Goal: Communication & Community: Answer question/provide support

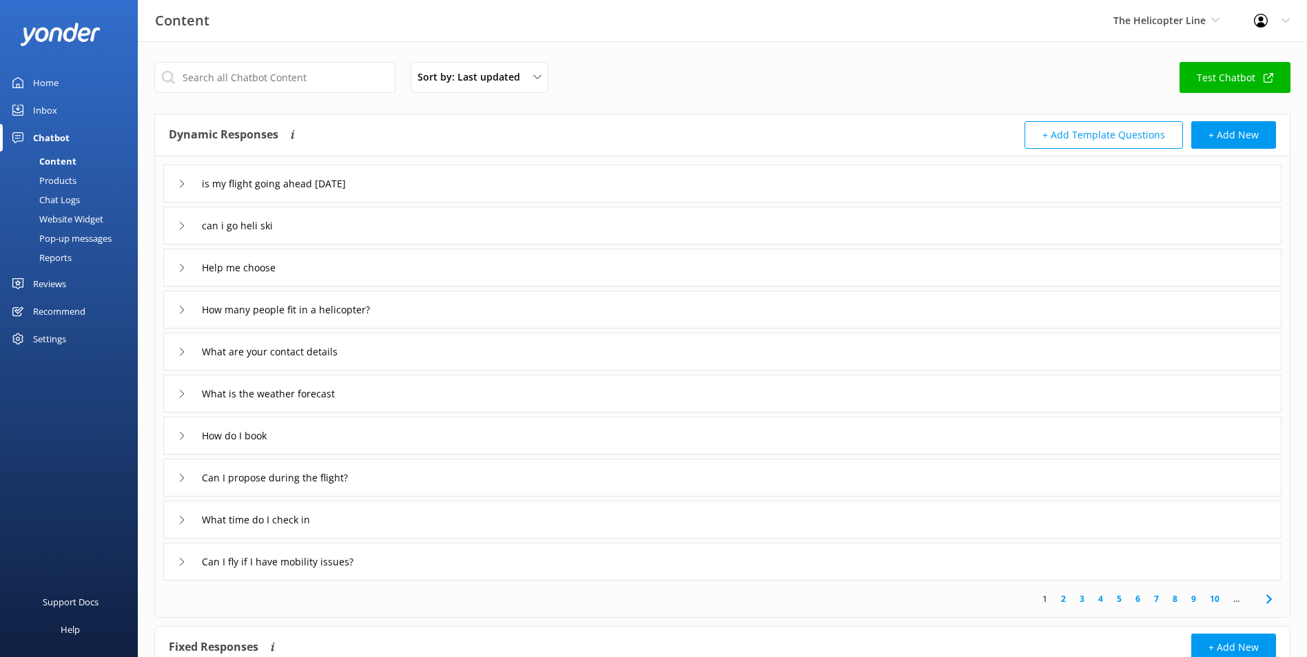
click at [42, 82] on div "Home" at bounding box center [45, 83] width 25 height 28
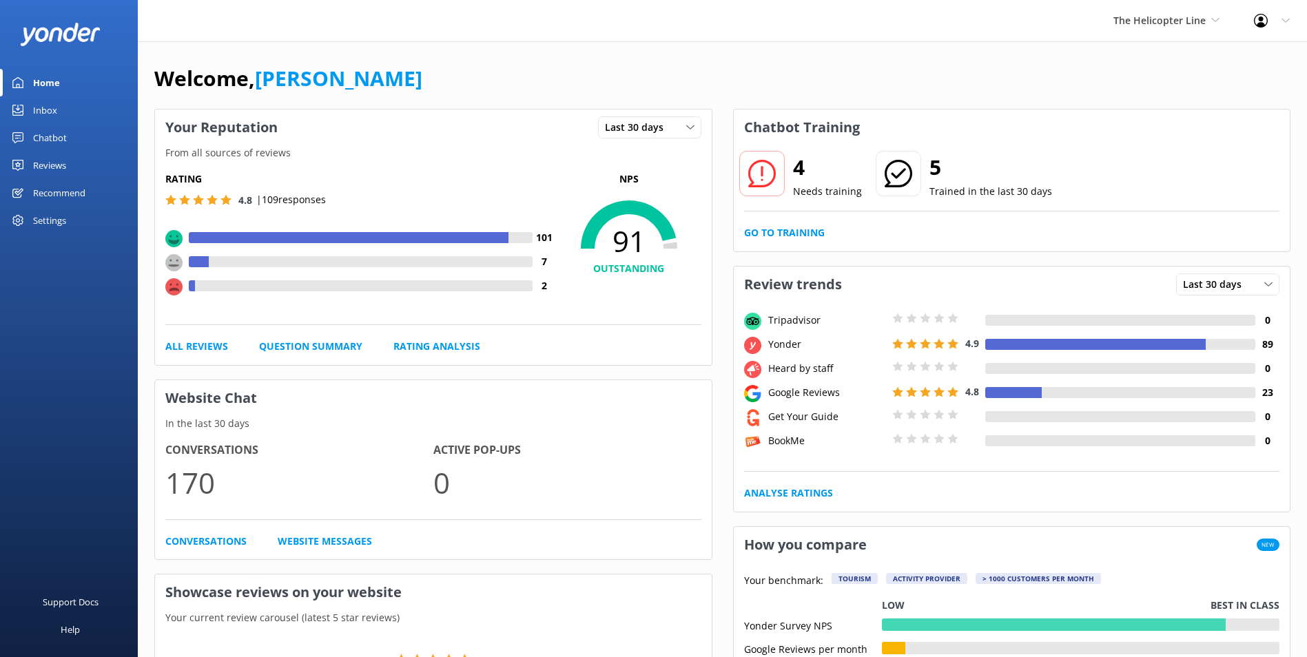
click at [32, 114] on link "Inbox" at bounding box center [69, 110] width 138 height 28
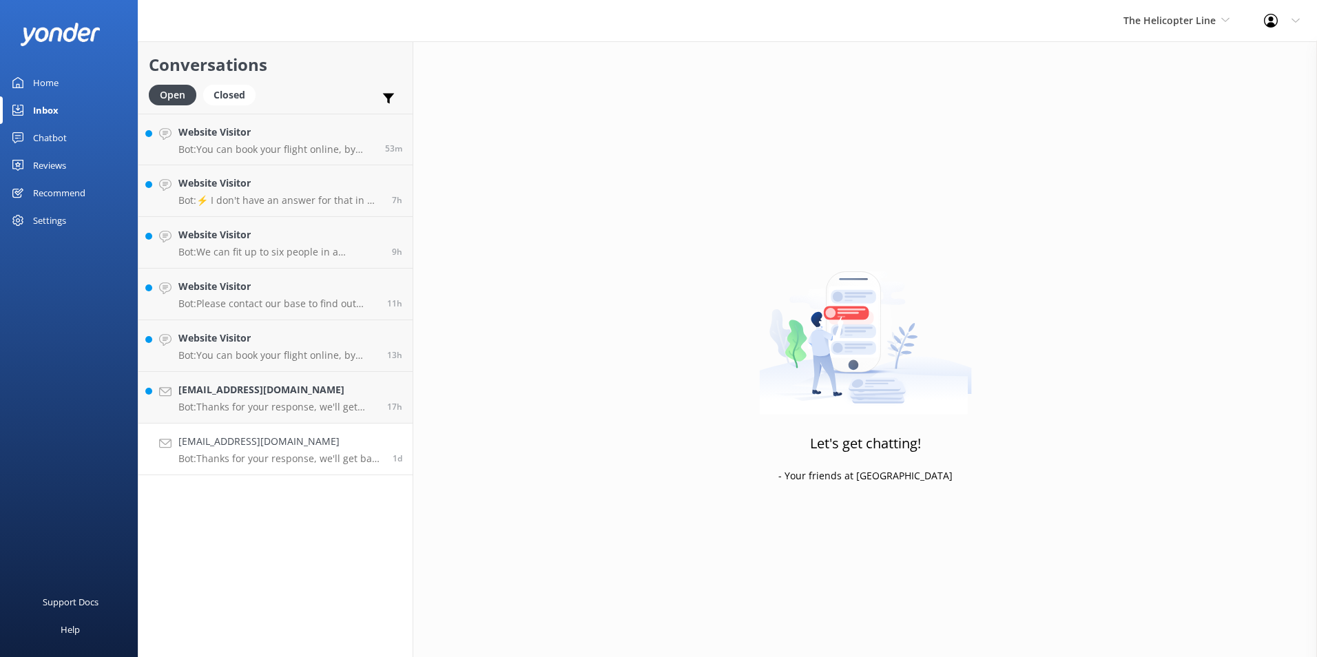
click at [360, 451] on div "poiuyet@hotmail.com Bot: Thanks for your response, we'll get back to you as soo…" at bounding box center [280, 449] width 204 height 30
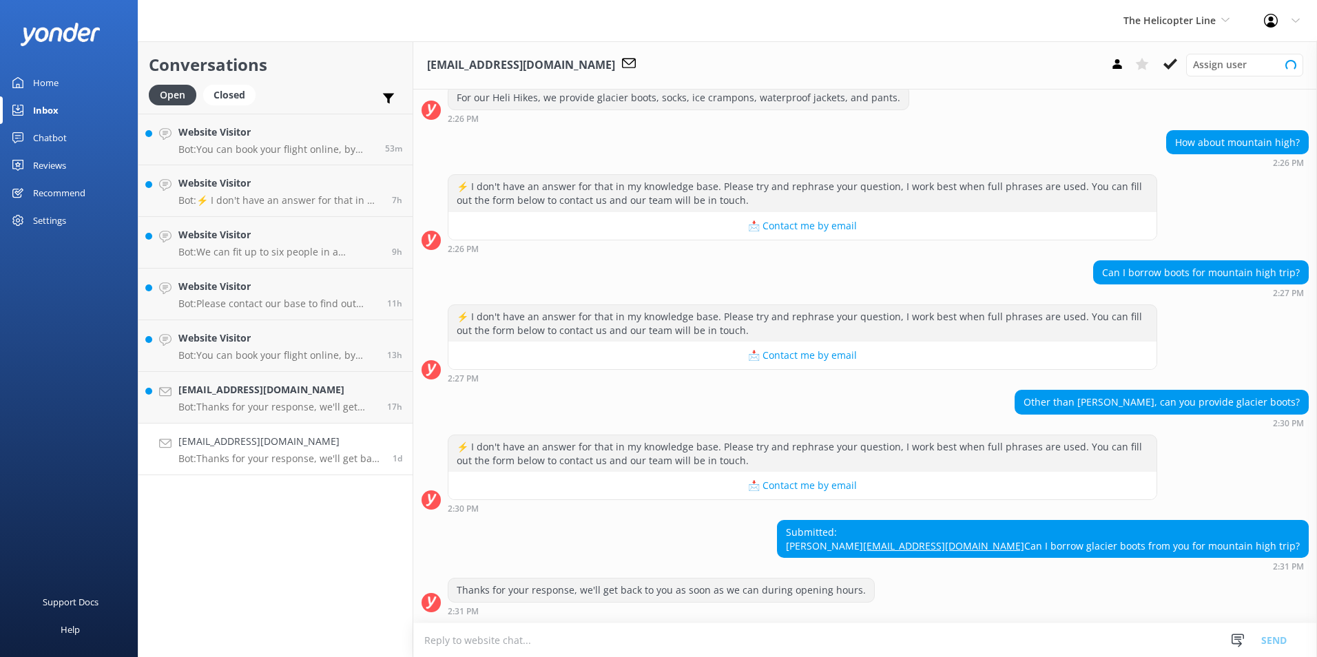
scroll to position [200, 0]
click at [1209, 23] on span "The Helicopter Line" at bounding box center [1170, 20] width 92 height 13
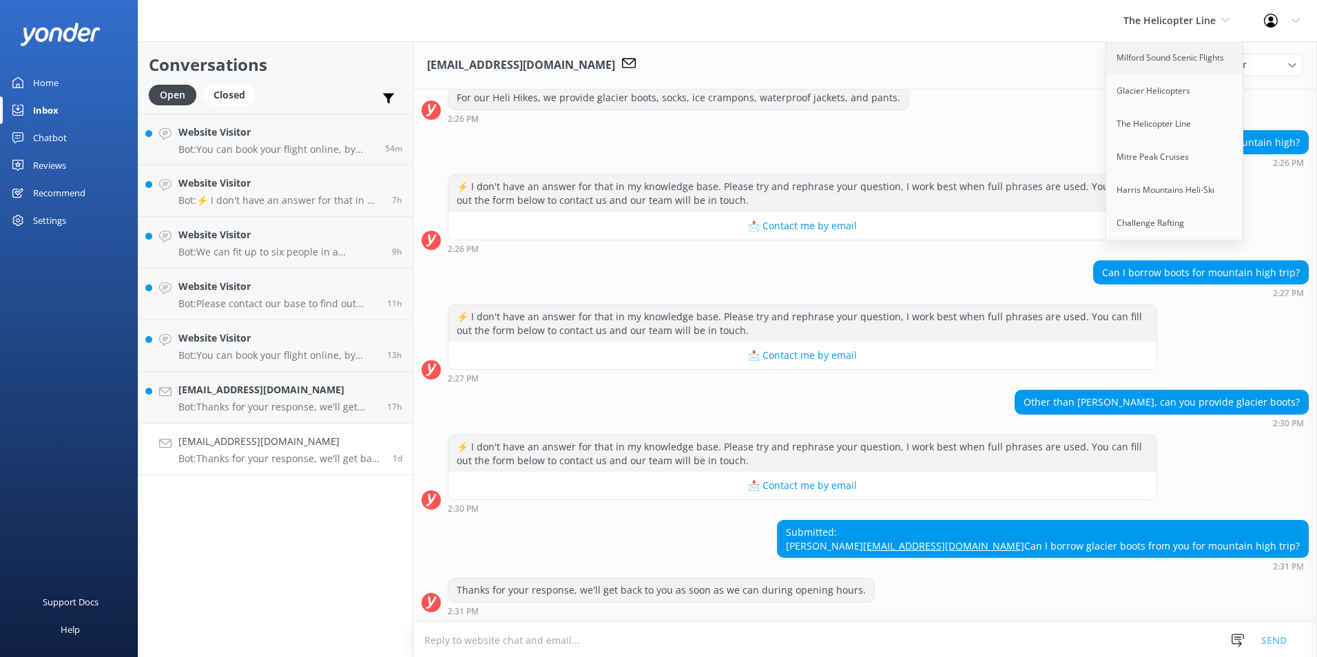
click at [1188, 63] on link "Milford Sound Scenic Flights" at bounding box center [1175, 57] width 138 height 33
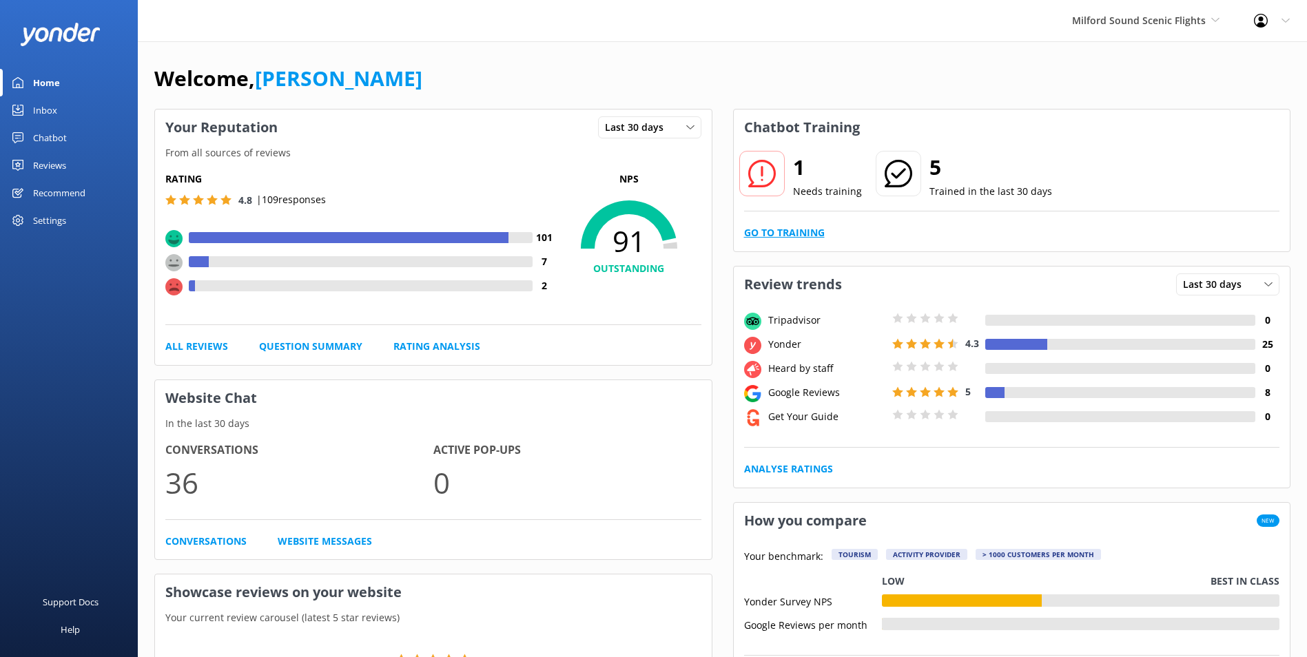
click at [814, 227] on link "Go to Training" at bounding box center [784, 232] width 81 height 15
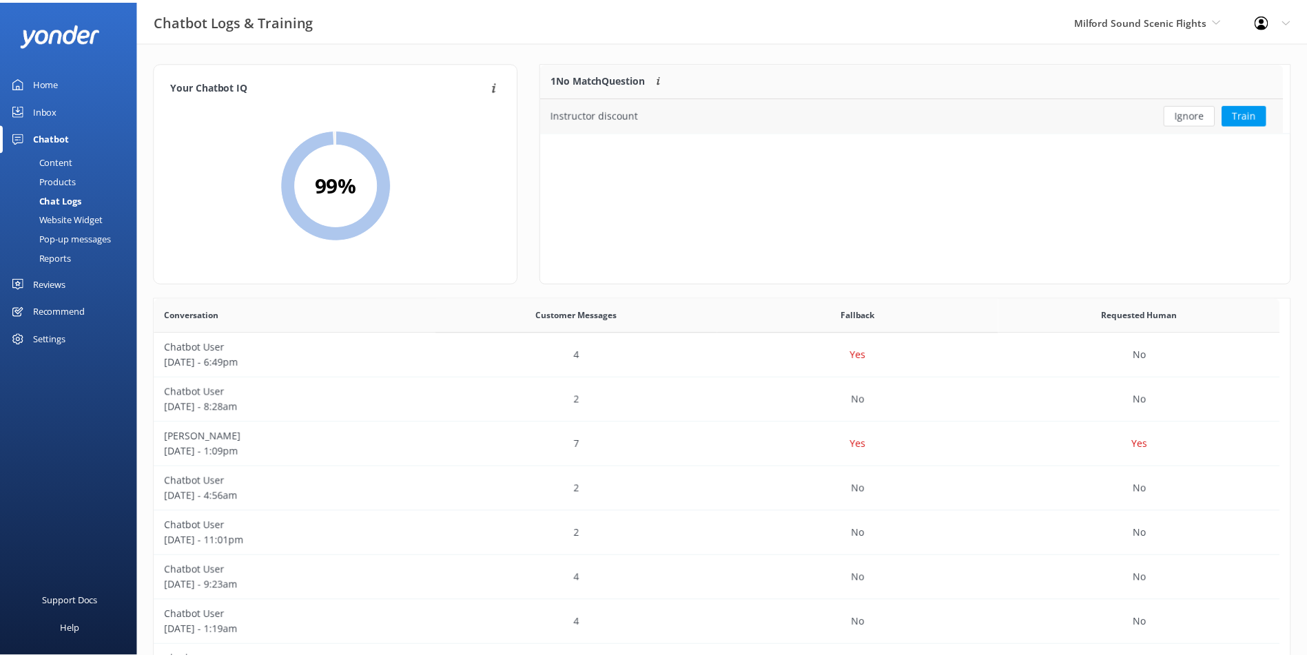
scroll to position [59, 738]
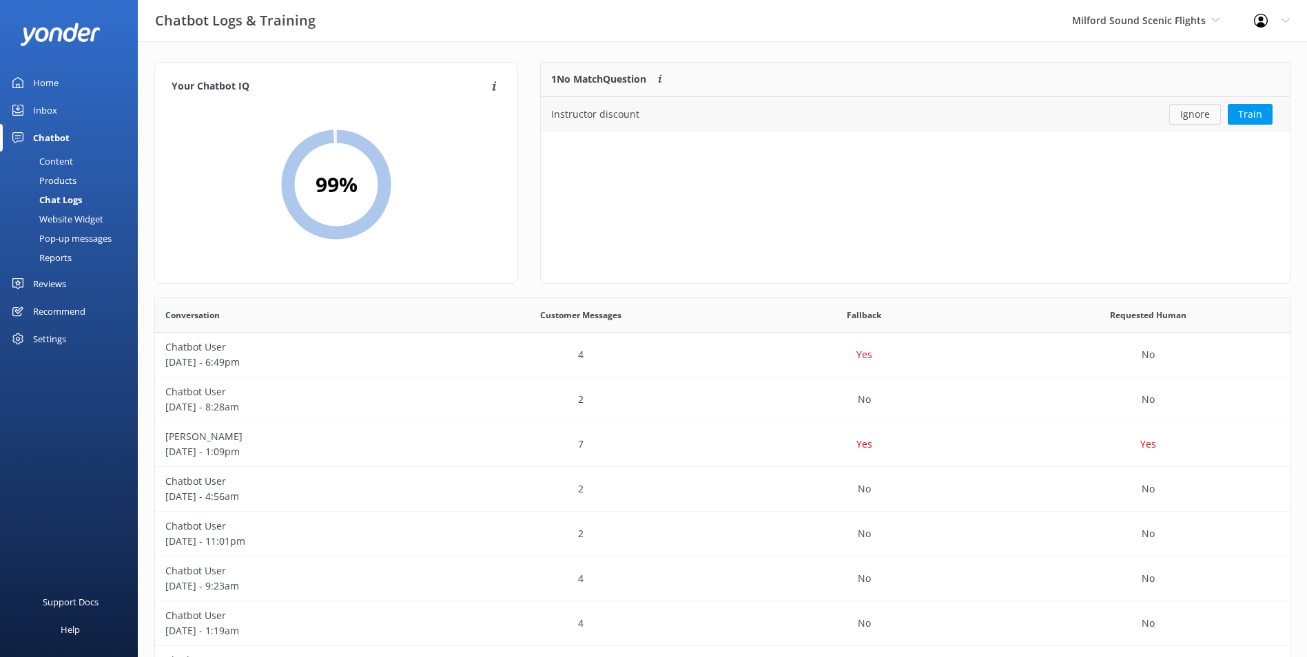
click at [1184, 113] on button "Ignore" at bounding box center [1195, 114] width 52 height 21
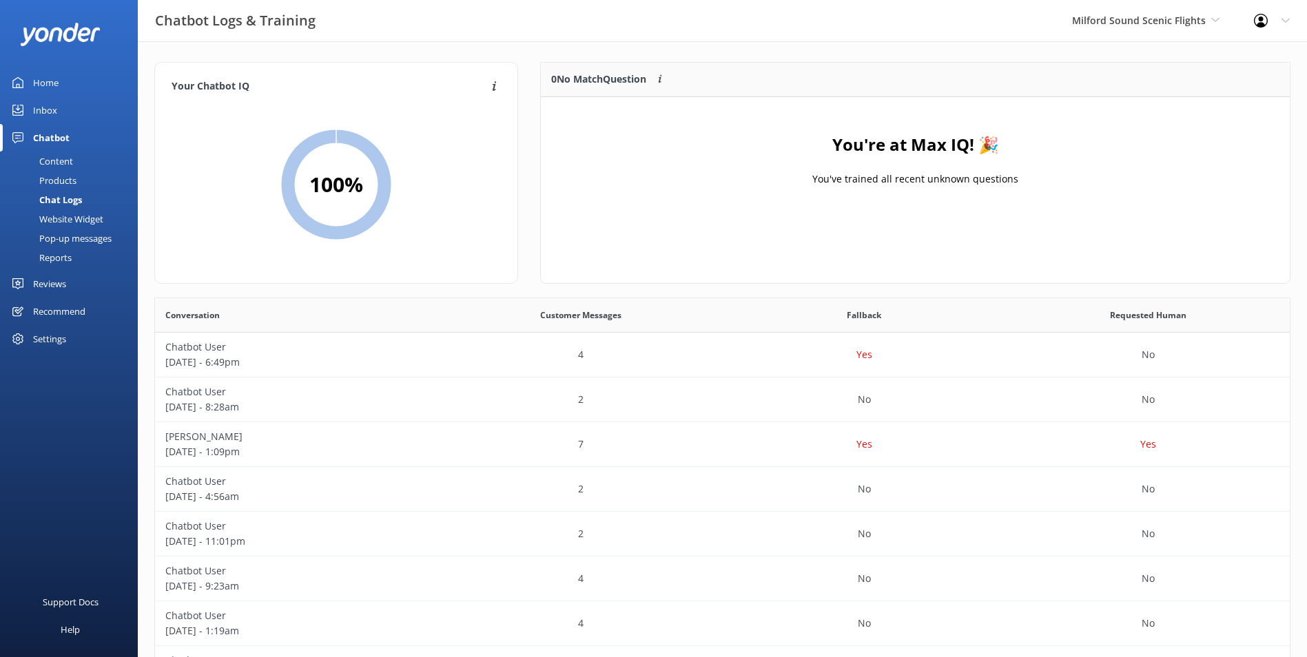
click at [66, 113] on link "Inbox" at bounding box center [69, 110] width 138 height 28
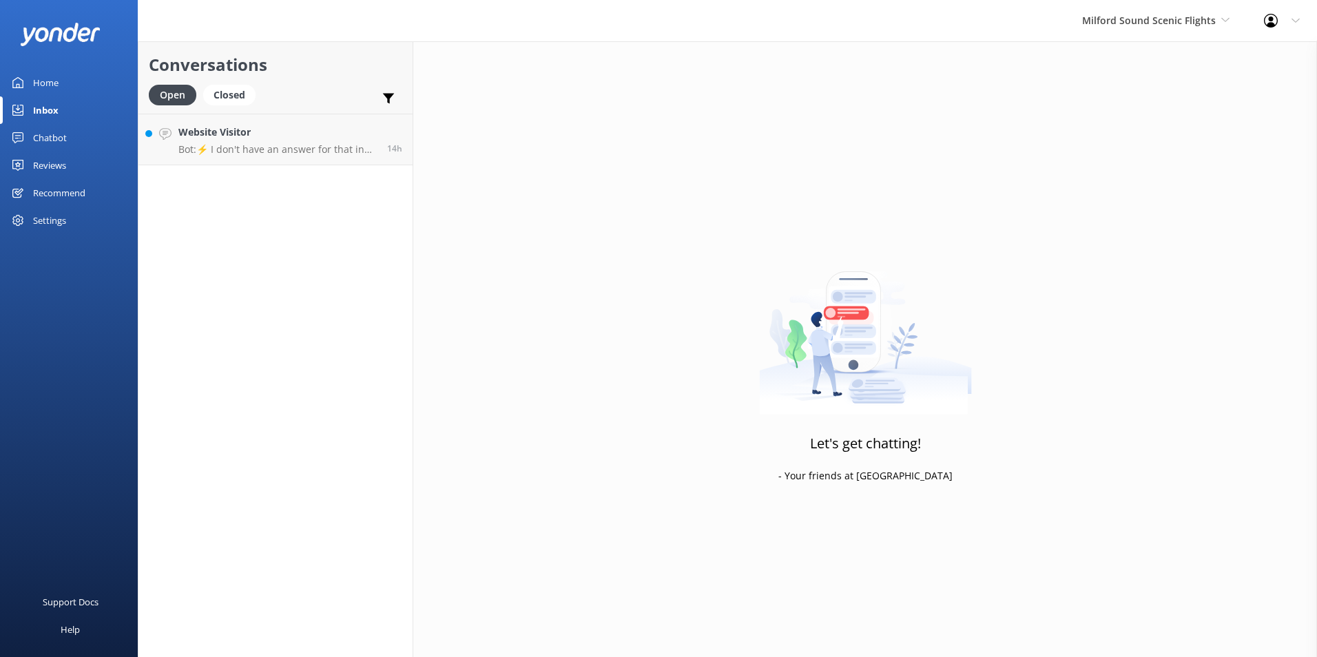
click at [278, 166] on div "Conversations Open Closed Important Assigned to me Unassigned Website Visitor B…" at bounding box center [276, 349] width 276 height 616
click at [290, 143] on p "Bot: ⚡ I don't have an answer for that in my knowledge base. Please try and rep…" at bounding box center [277, 149] width 198 height 12
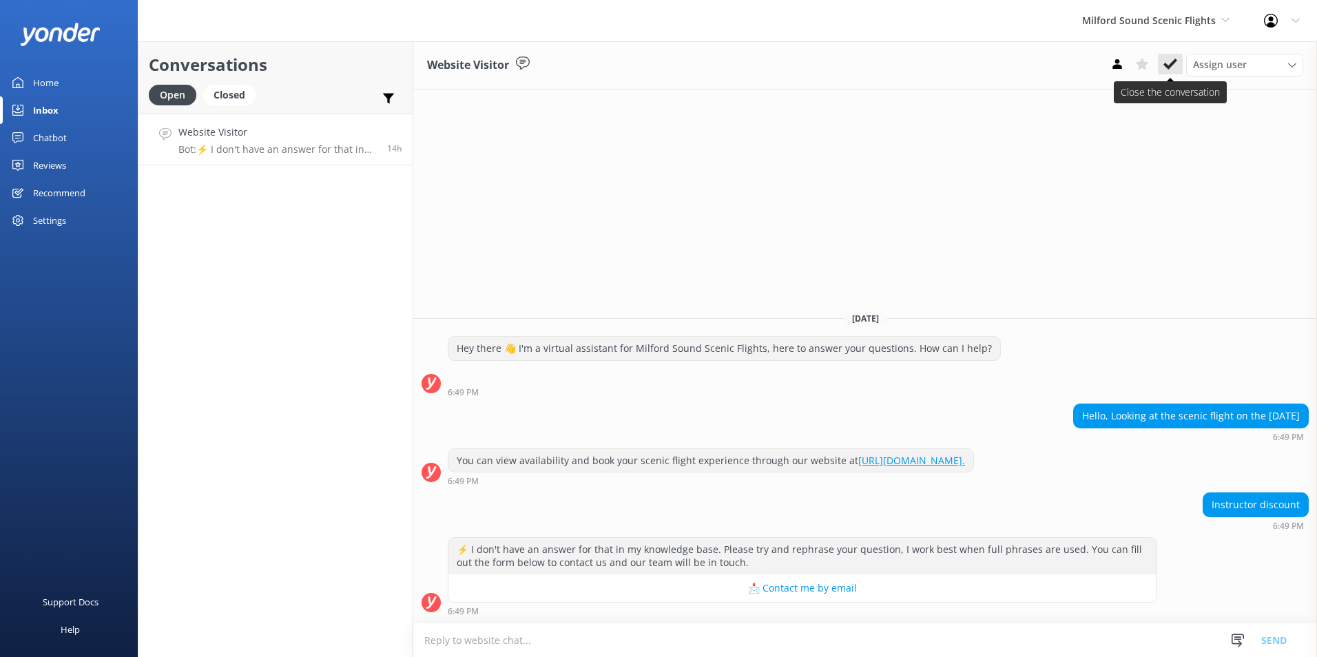
click at [1177, 57] on button at bounding box center [1170, 64] width 25 height 21
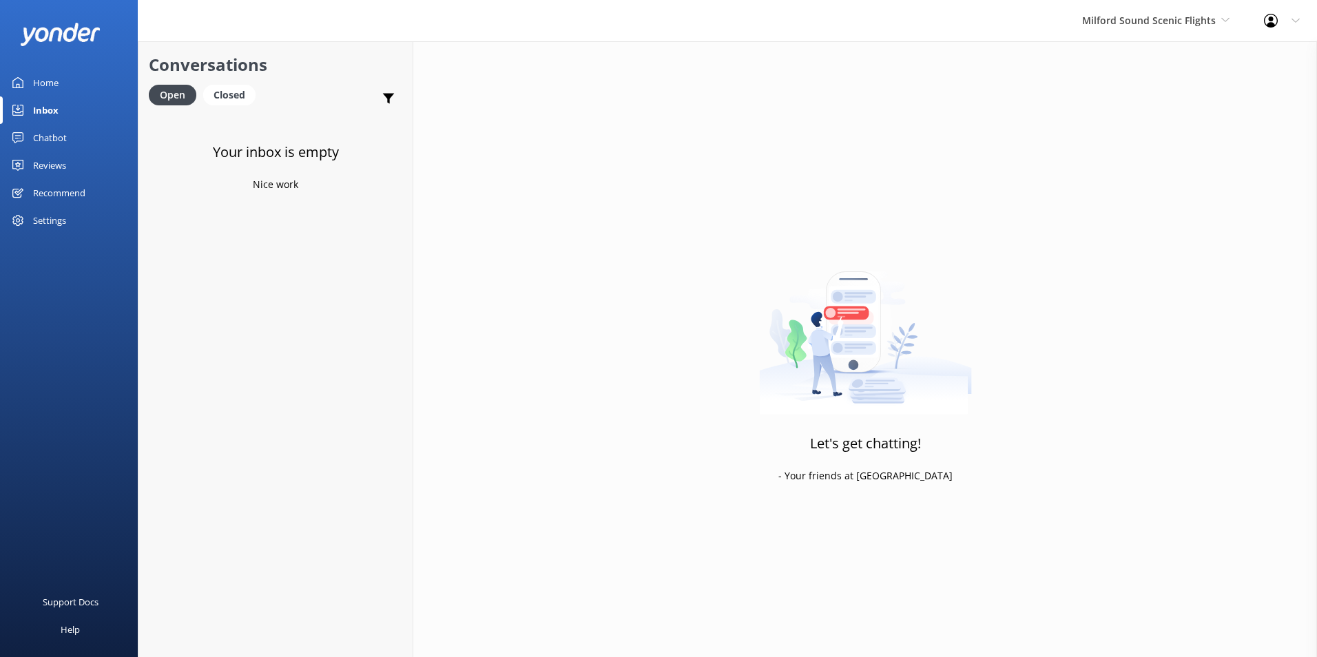
click at [74, 67] on div at bounding box center [69, 34] width 138 height 69
click at [70, 75] on link "Home" at bounding box center [69, 83] width 138 height 28
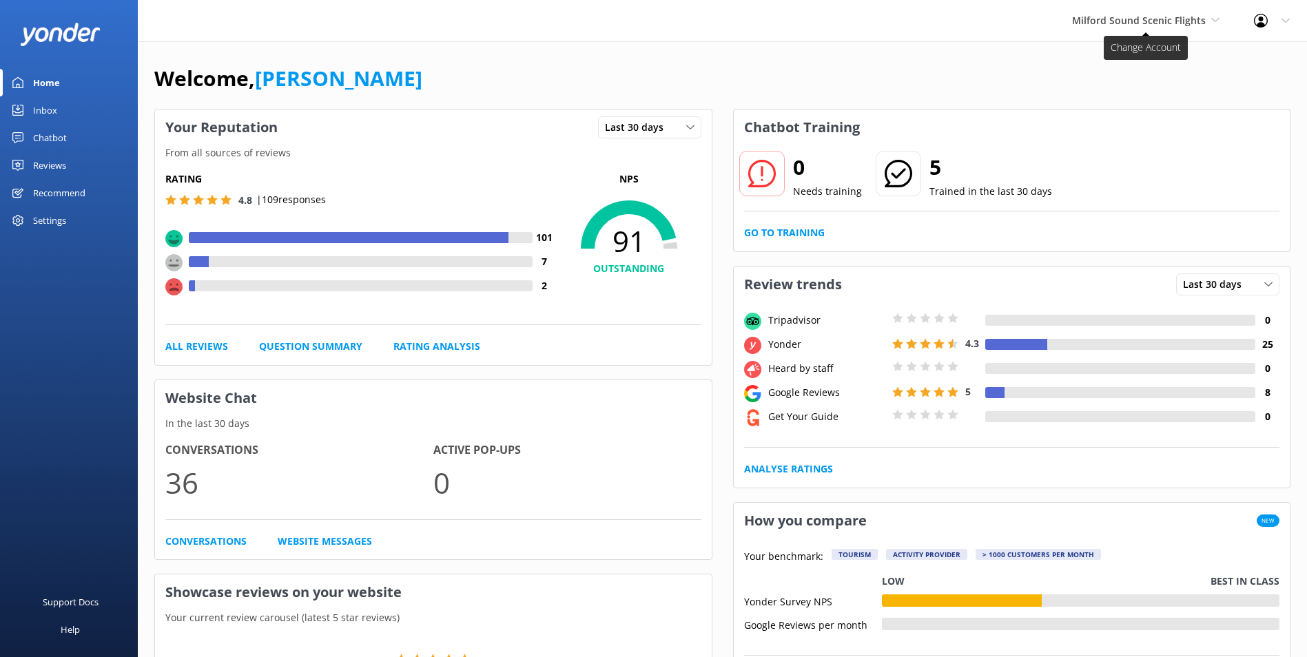
click at [1215, 19] on icon at bounding box center [1215, 20] width 8 height 8
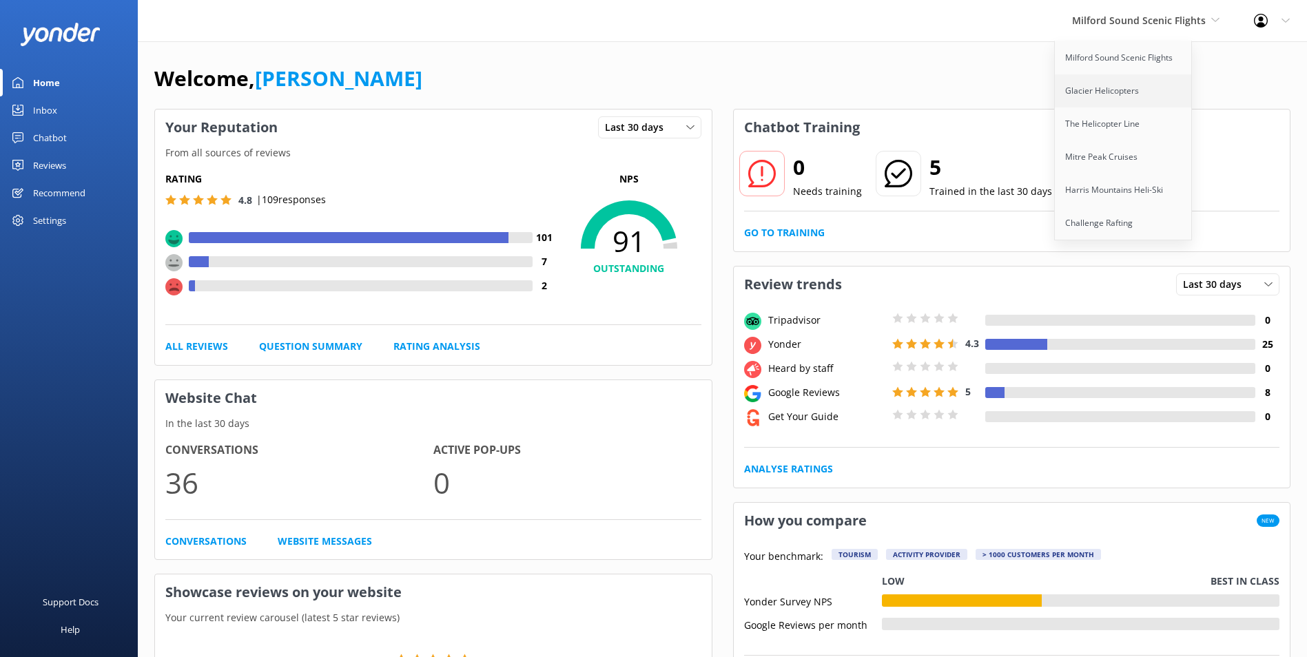
click at [1128, 96] on link "Glacier Helicopters" at bounding box center [1124, 90] width 138 height 33
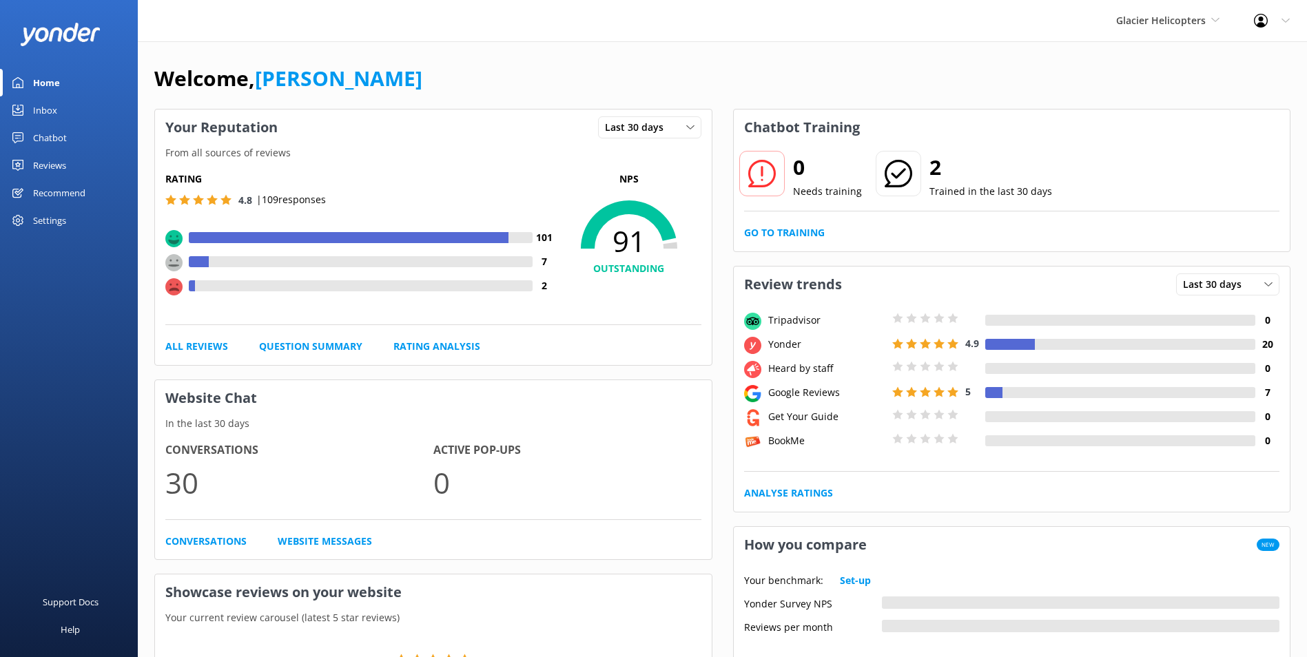
click at [25, 138] on link "Chatbot" at bounding box center [69, 138] width 138 height 28
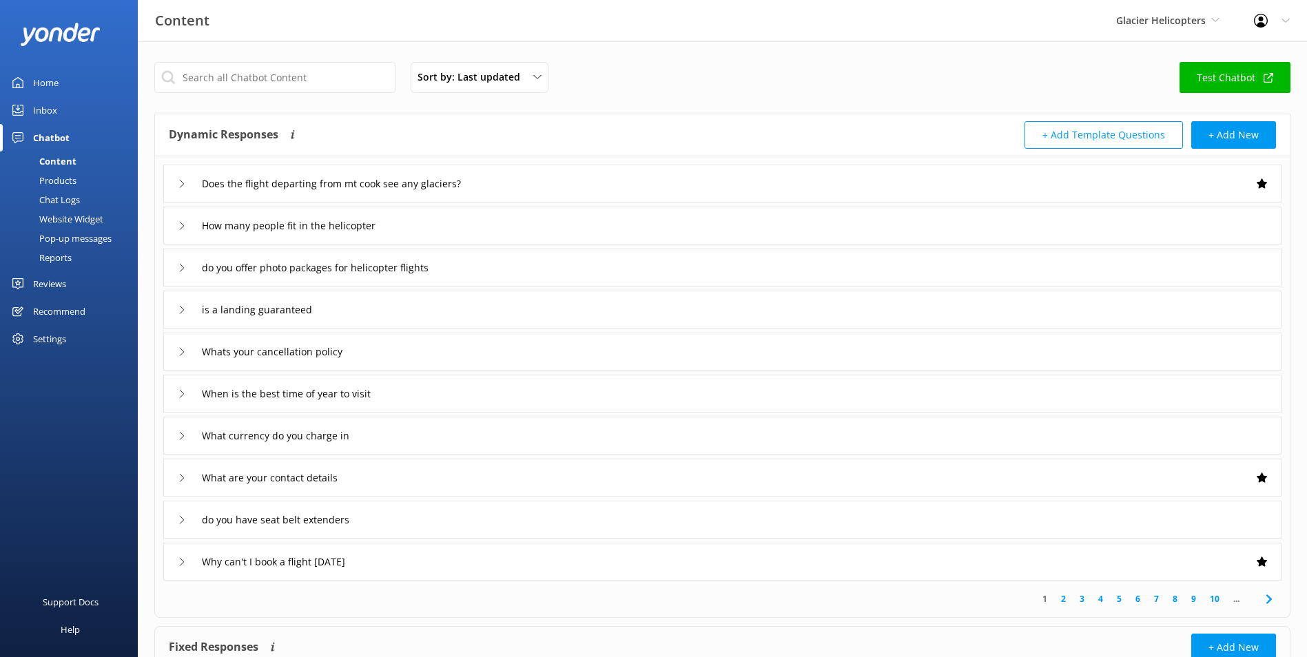
drag, startPoint x: 54, startPoint y: 94, endPoint x: 50, endPoint y: 100, distance: 7.1
click at [53, 94] on div "Home" at bounding box center [45, 83] width 25 height 28
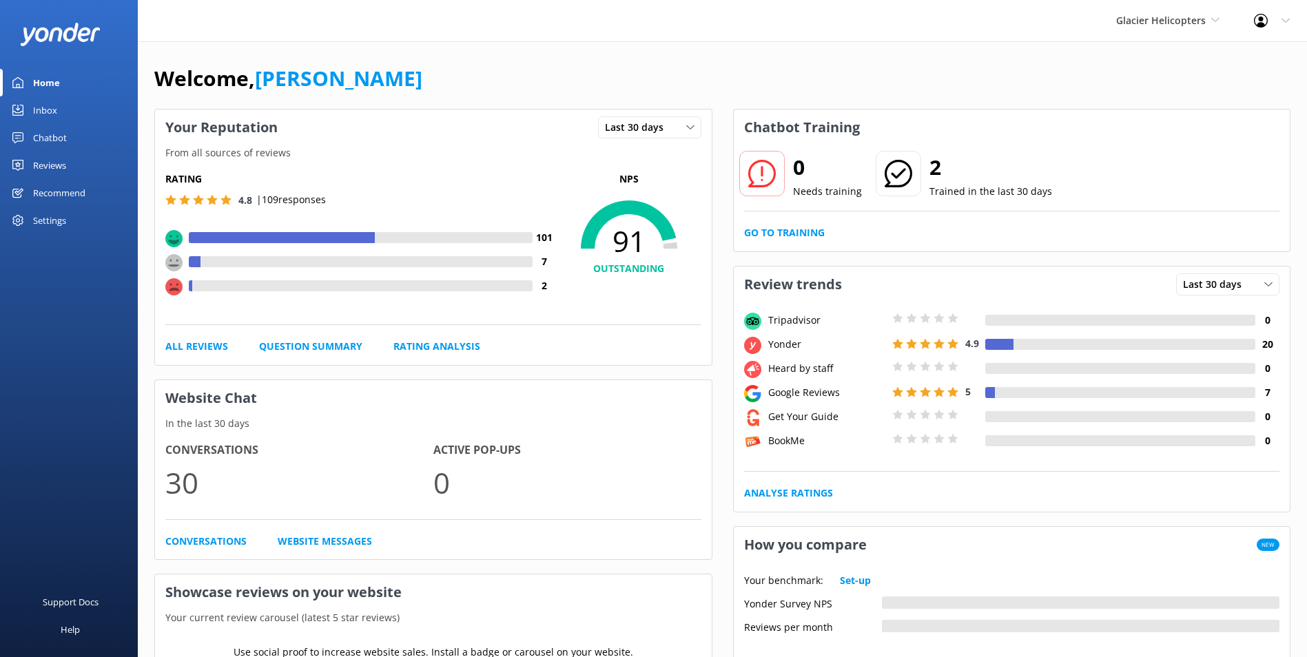
click at [48, 104] on div "Inbox" at bounding box center [45, 110] width 24 height 28
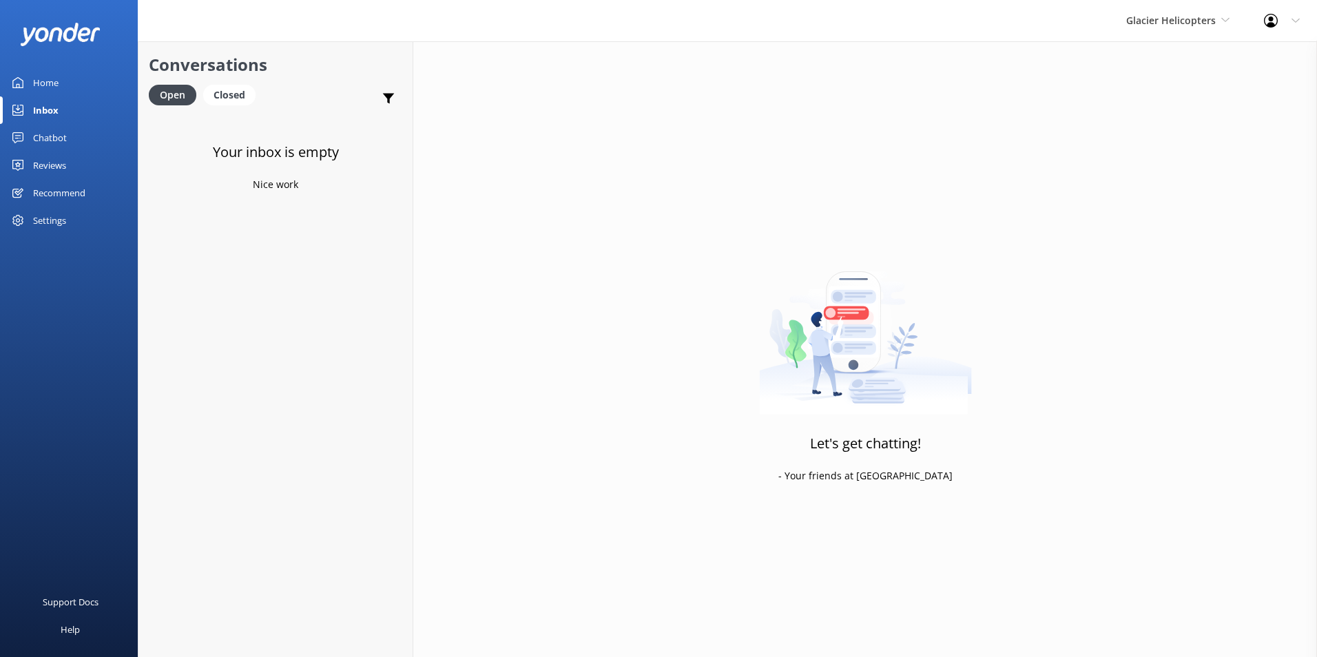
click at [75, 79] on link "Home" at bounding box center [69, 83] width 138 height 28
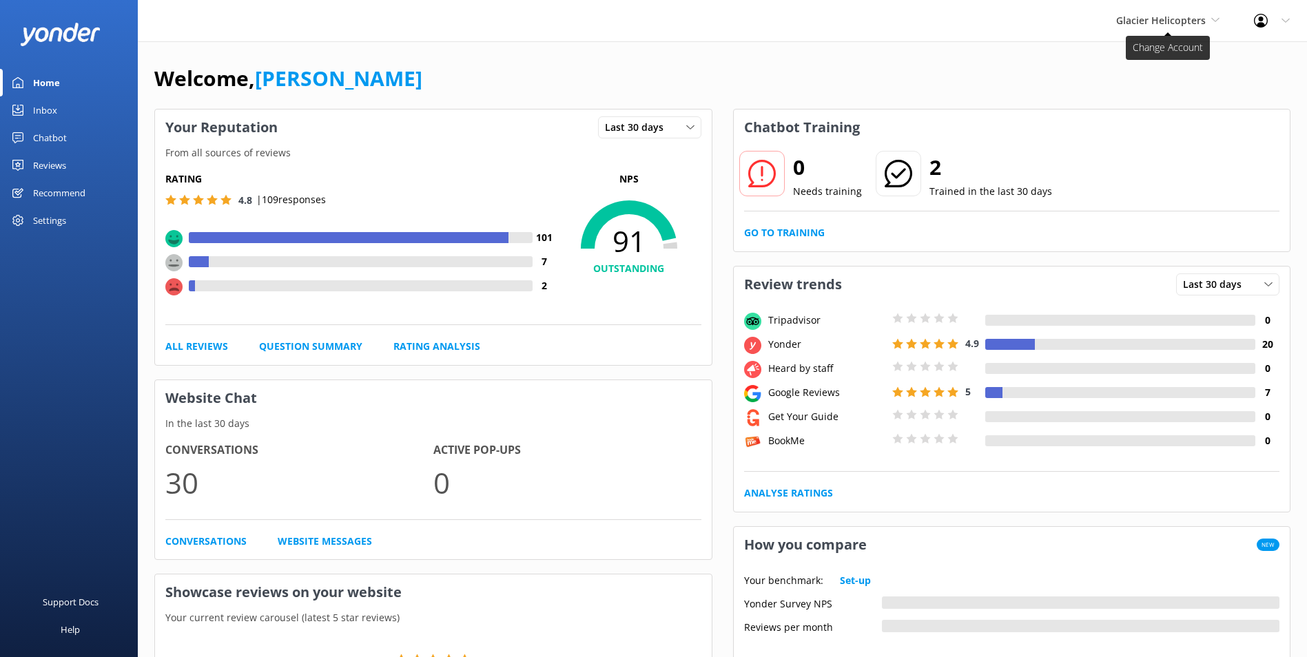
click at [1208, 20] on span "Glacier Helicopters" at bounding box center [1167, 20] width 103 height 15
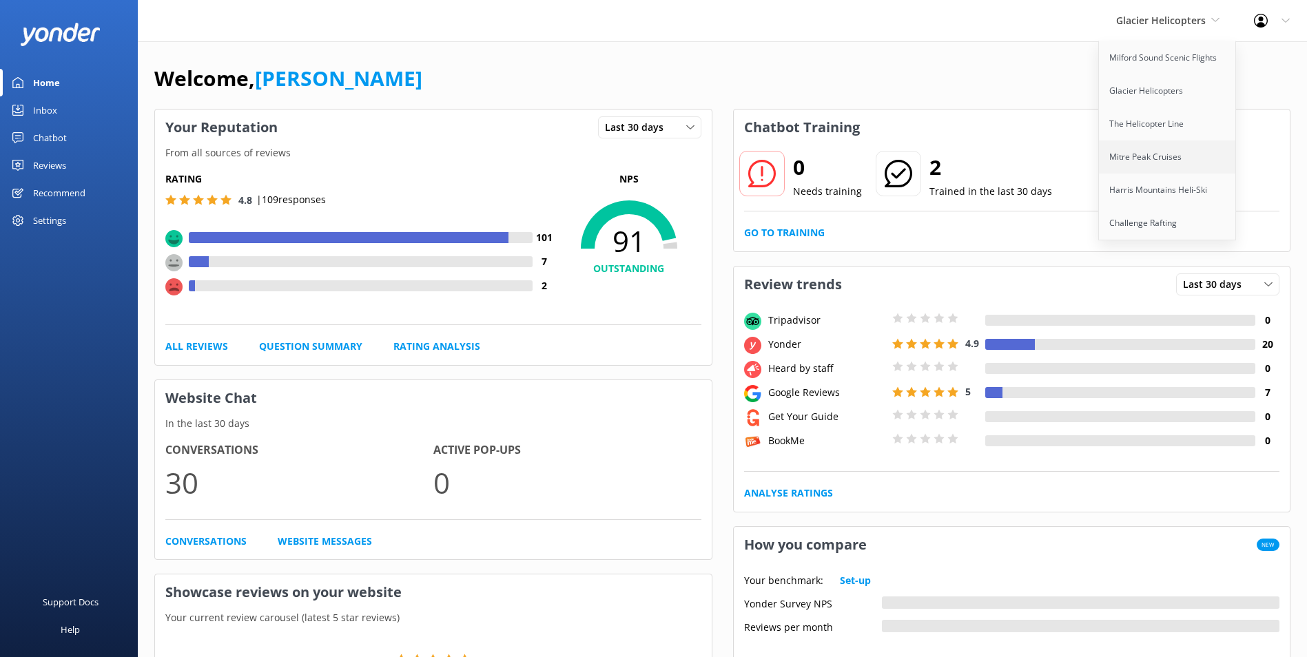
click at [1169, 166] on link "Mitre Peak Cruises" at bounding box center [1168, 157] width 138 height 33
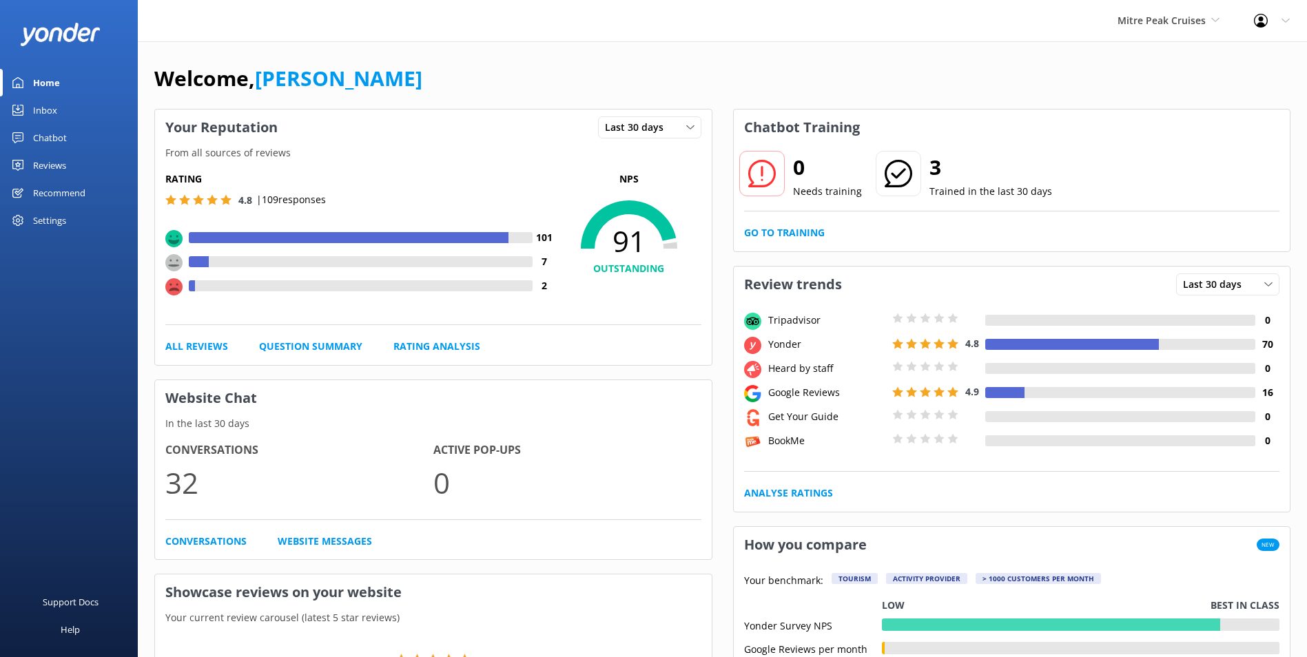
click at [37, 159] on div "Reviews" at bounding box center [49, 166] width 33 height 28
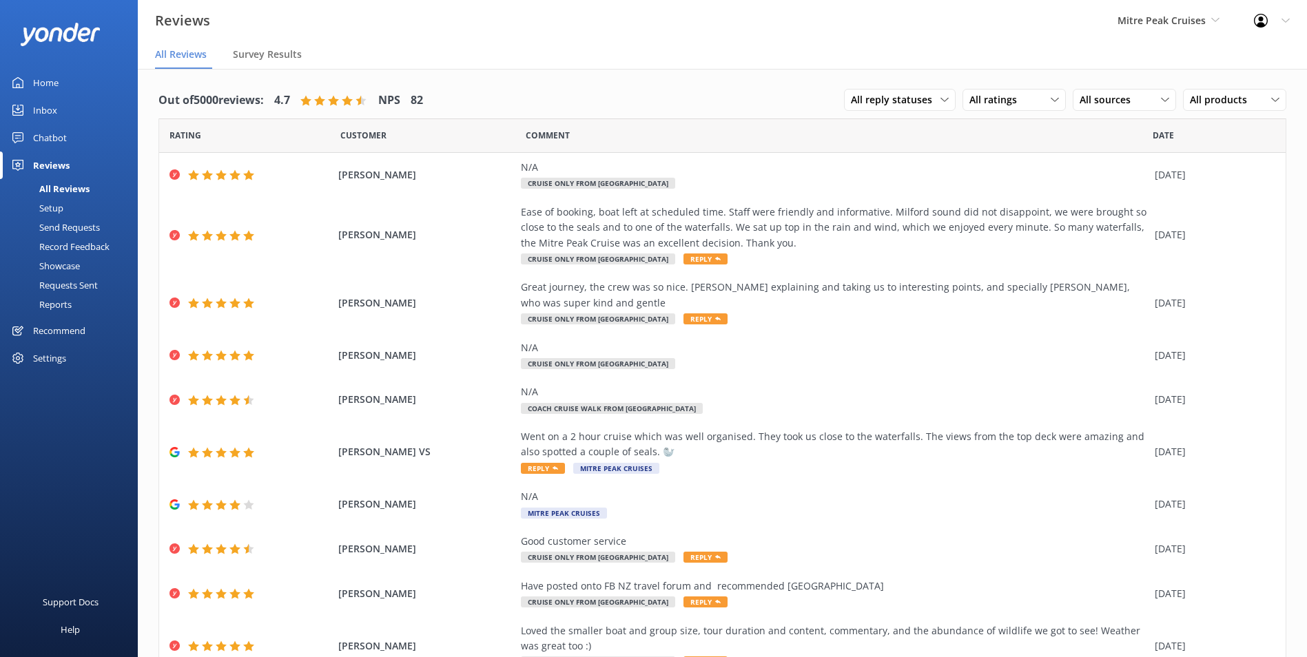
click at [51, 132] on div "Chatbot" at bounding box center [50, 138] width 34 height 28
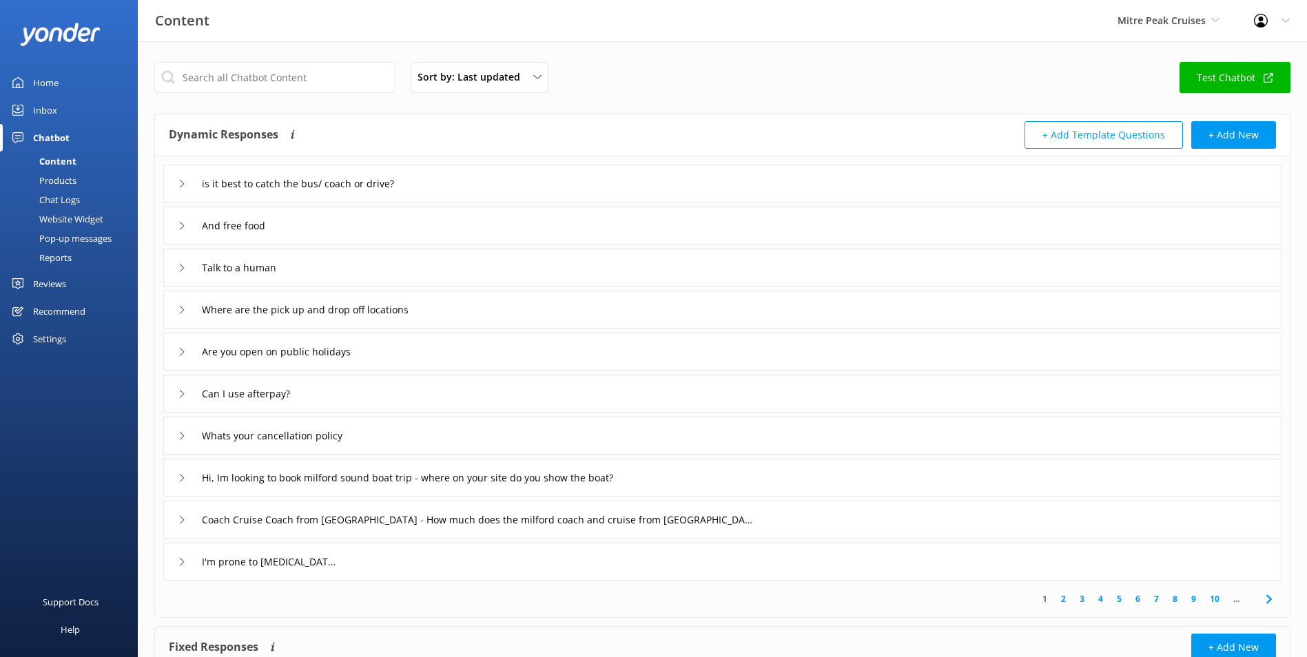
click at [58, 103] on link "Inbox" at bounding box center [69, 110] width 138 height 28
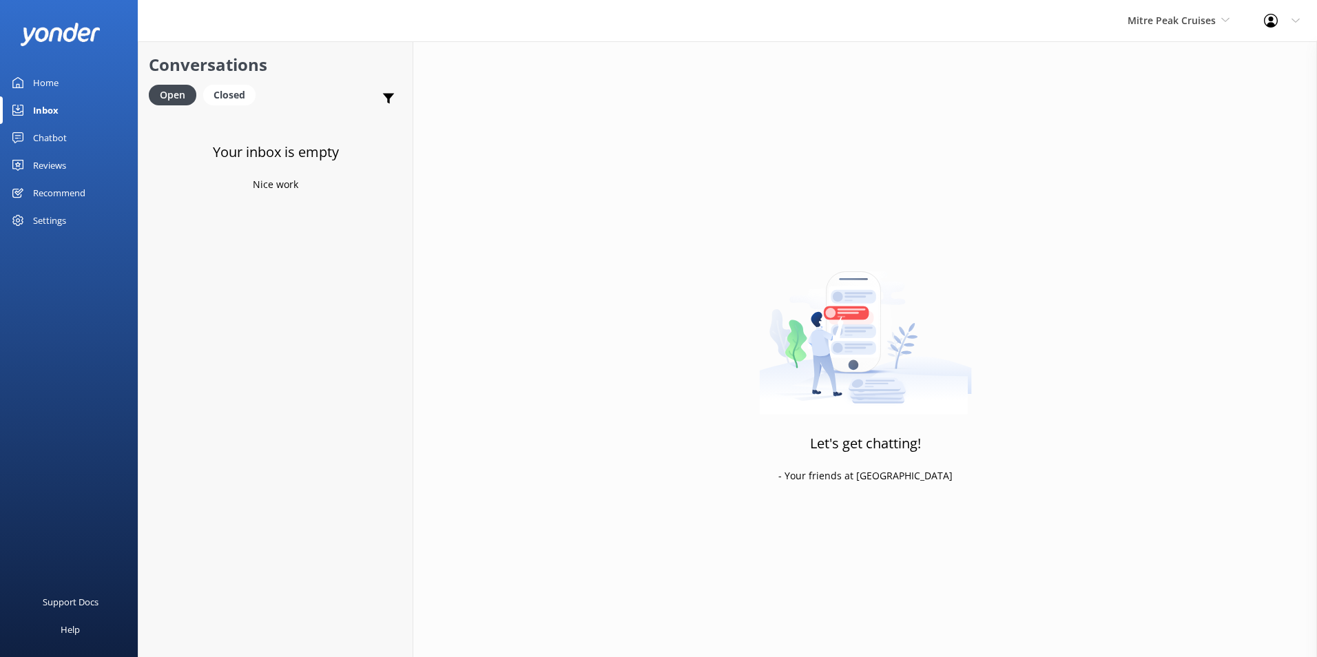
click at [58, 83] on div "Home" at bounding box center [45, 83] width 25 height 28
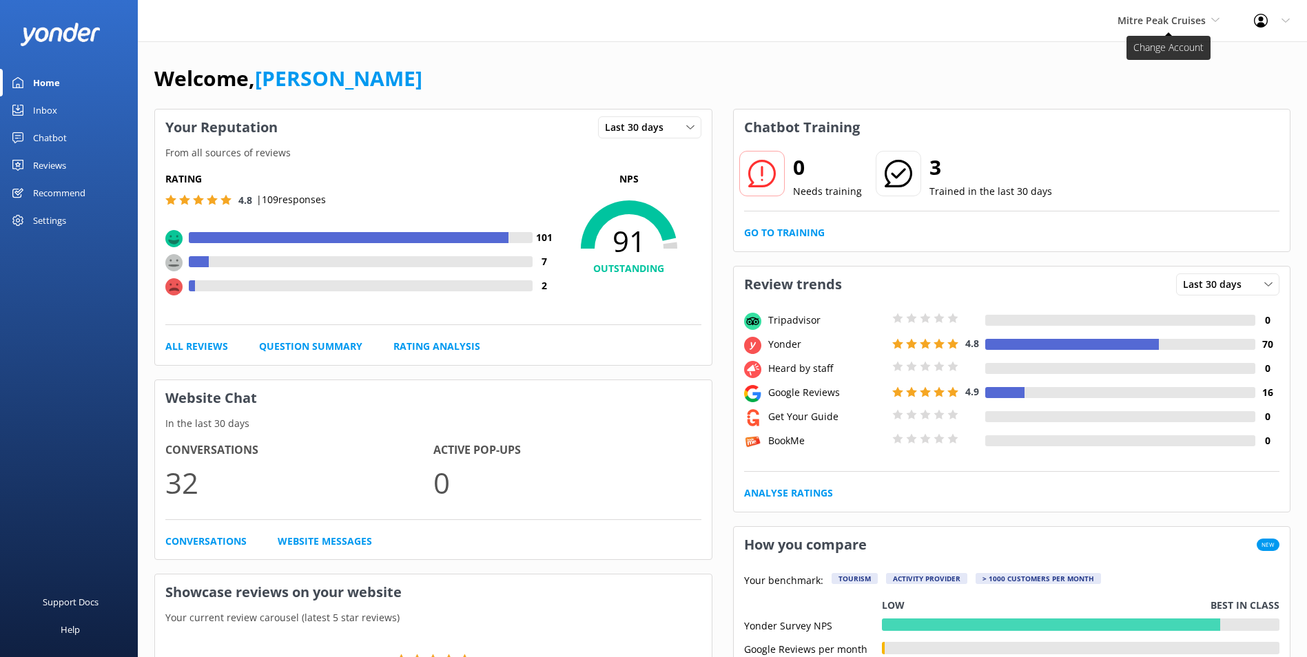
click at [1214, 16] on icon at bounding box center [1215, 20] width 8 height 8
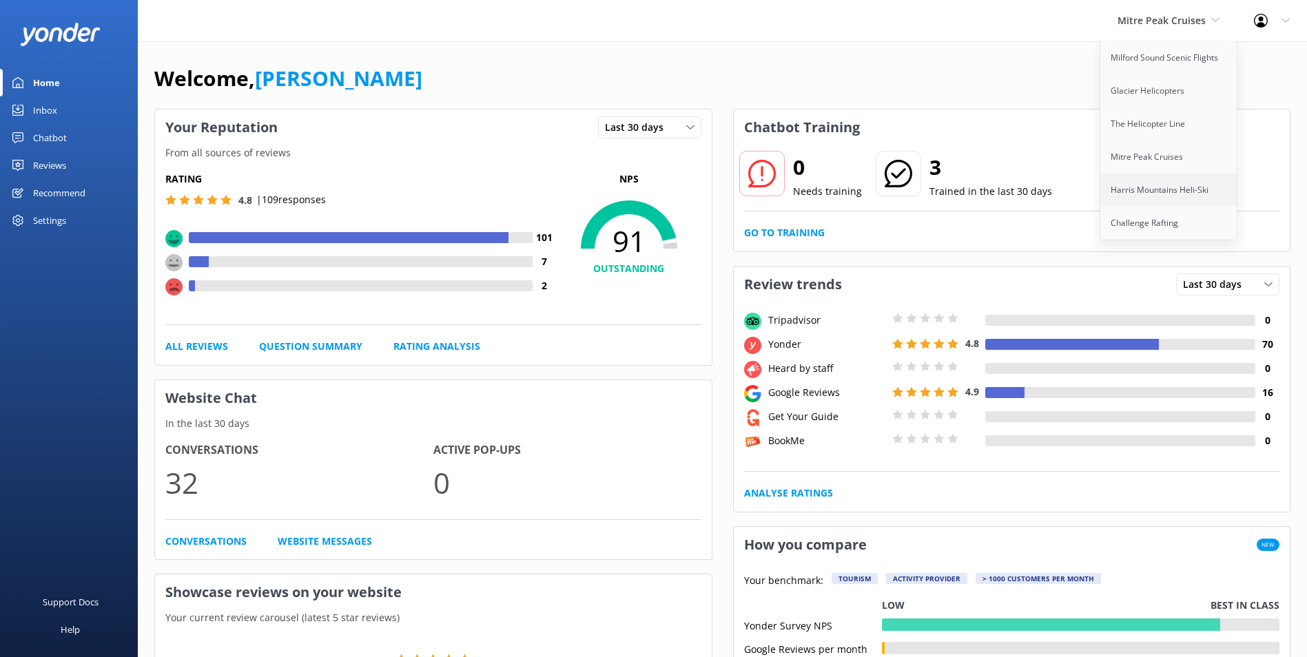
click at [1151, 192] on link "Harris Mountains Heli-Ski" at bounding box center [1169, 190] width 138 height 33
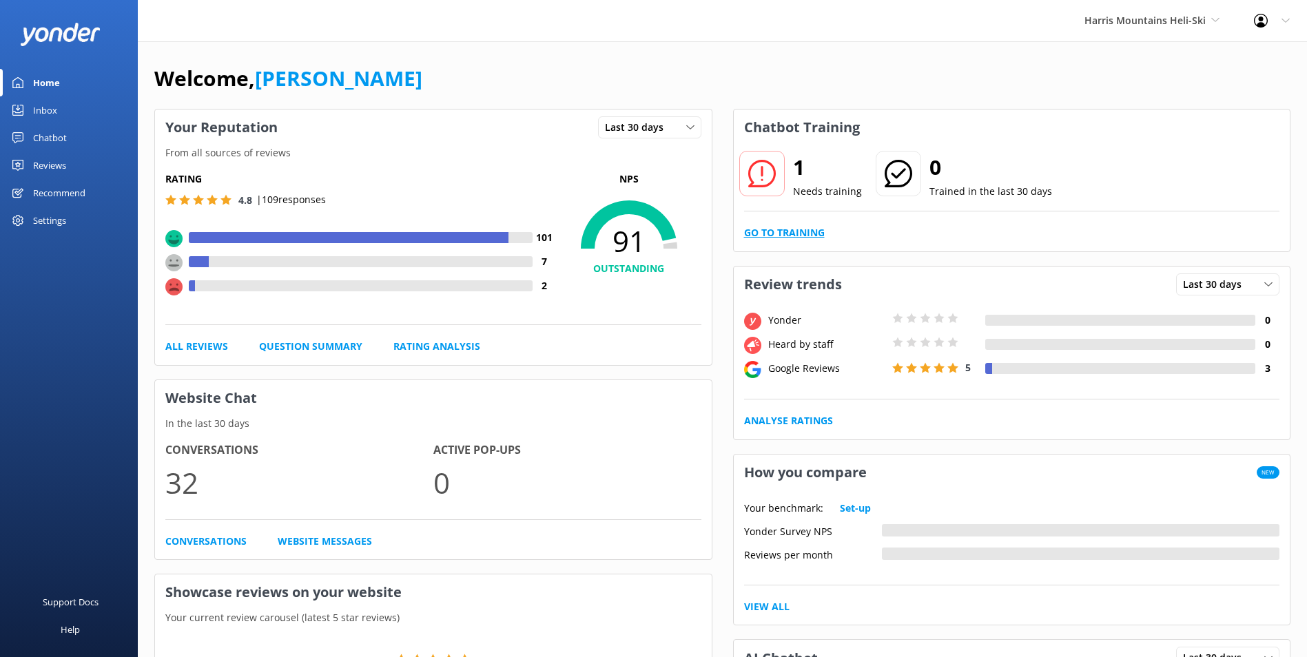
click at [816, 229] on link "Go to Training" at bounding box center [784, 232] width 81 height 15
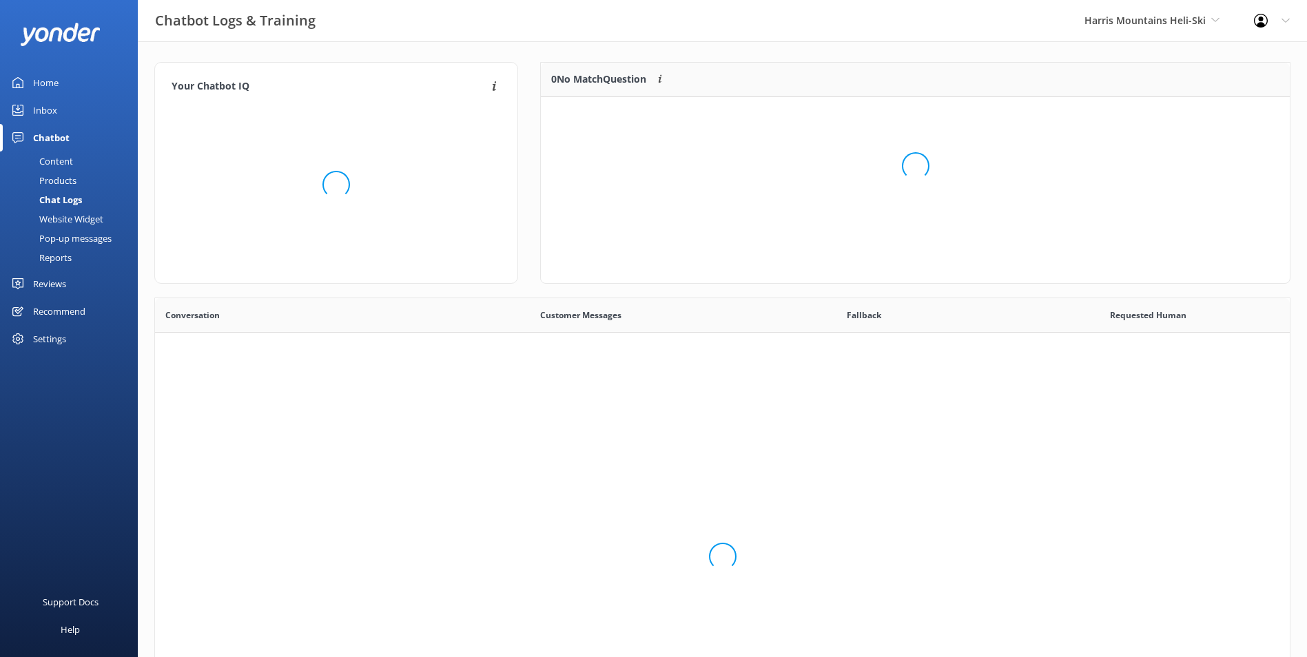
scroll to position [473, 1124]
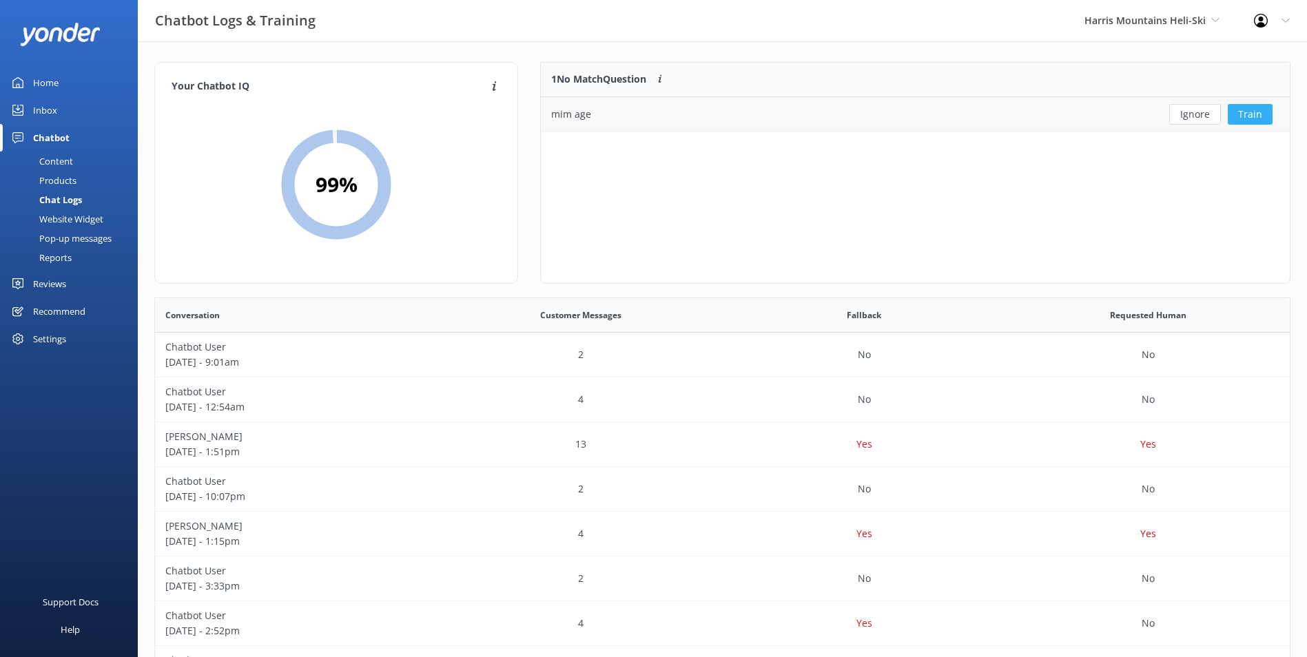
click at [1248, 115] on button "Train" at bounding box center [1250, 114] width 45 height 21
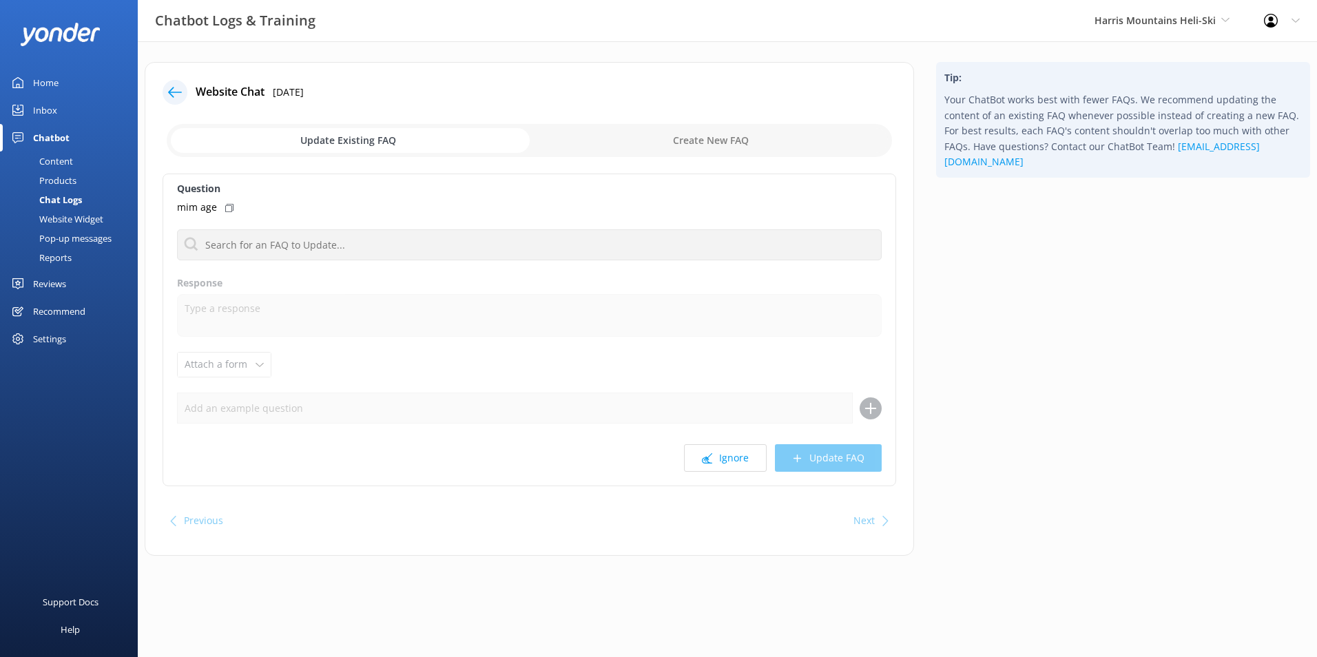
click at [43, 79] on div "Home" at bounding box center [45, 83] width 25 height 28
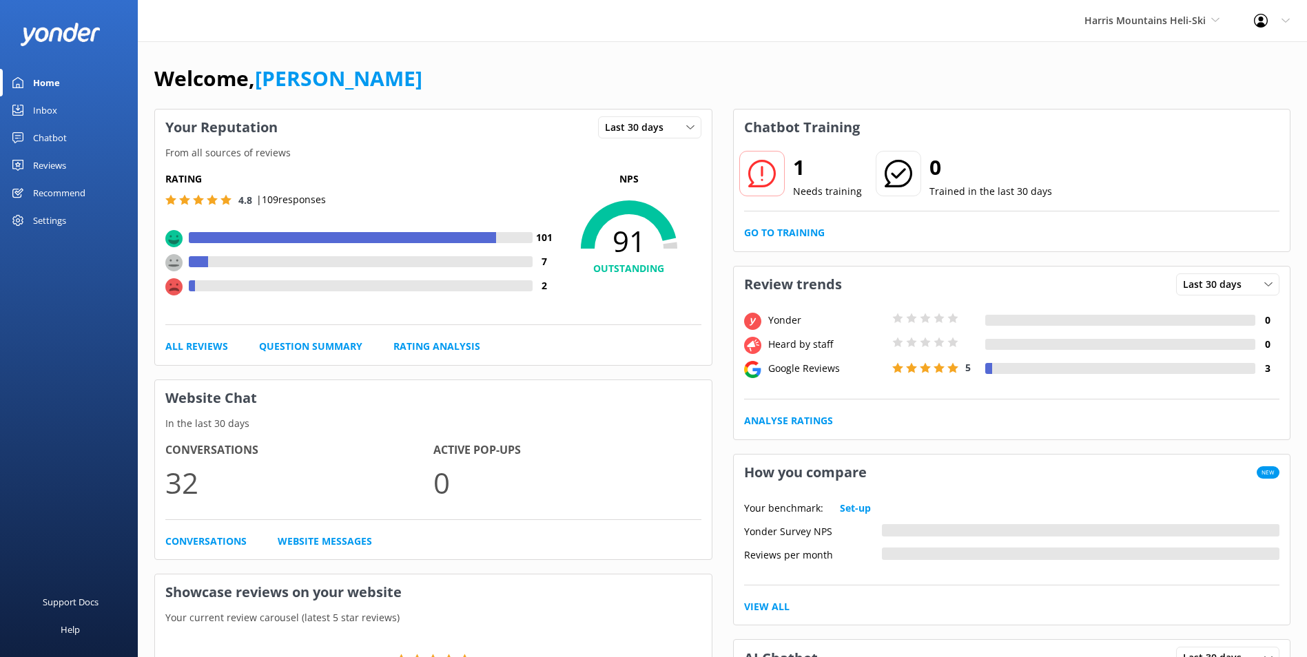
click at [761, 194] on div at bounding box center [761, 173] width 45 height 45
click at [772, 238] on link "Go to Training" at bounding box center [784, 232] width 81 height 15
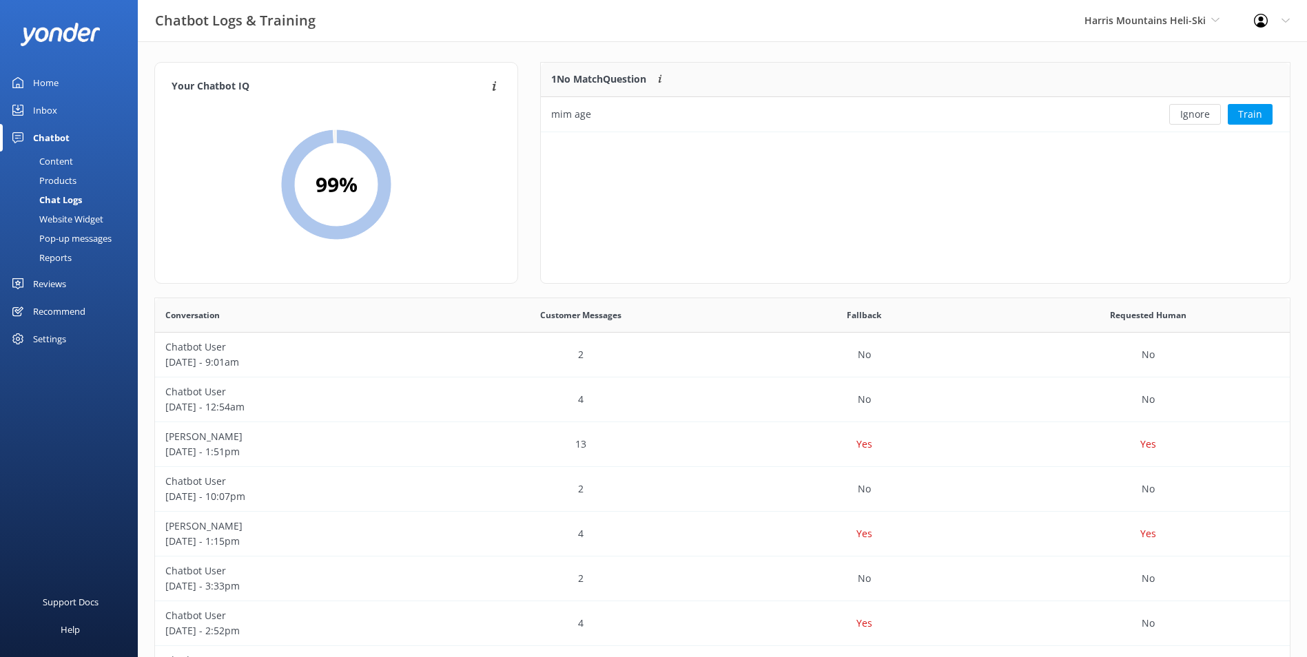
scroll to position [59, 738]
click at [1180, 116] on button "Ignore" at bounding box center [1195, 114] width 52 height 21
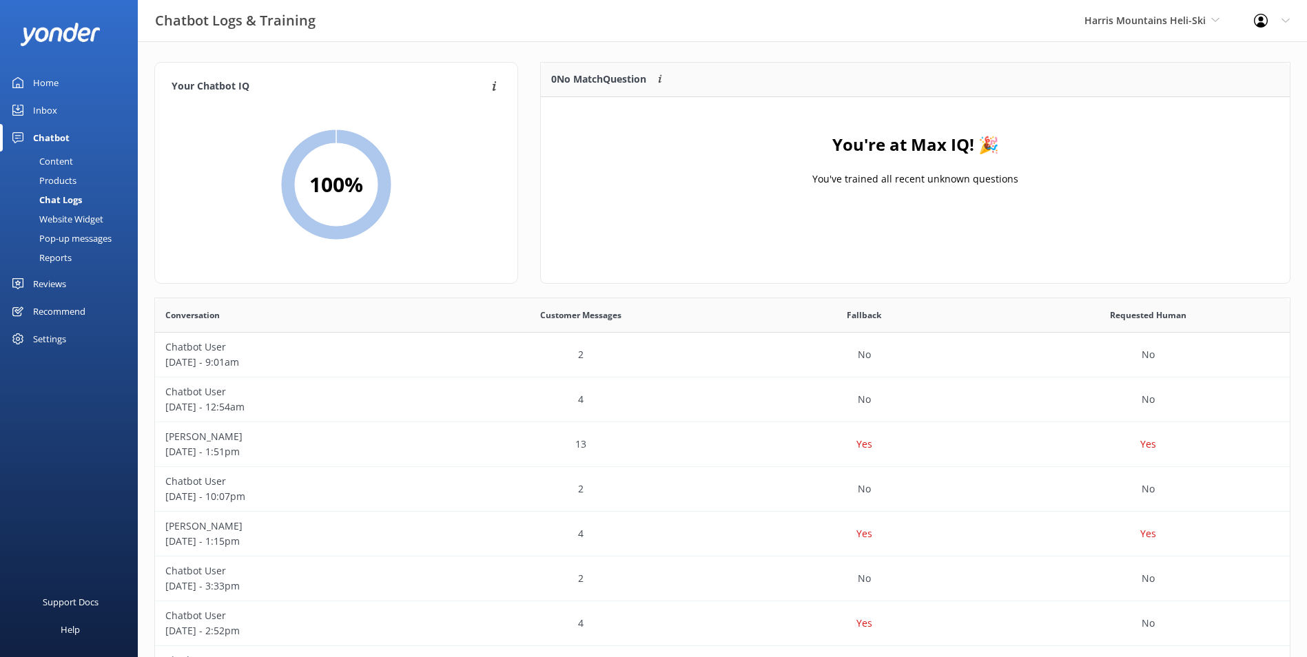
click at [54, 168] on div "Content" at bounding box center [40, 161] width 65 height 19
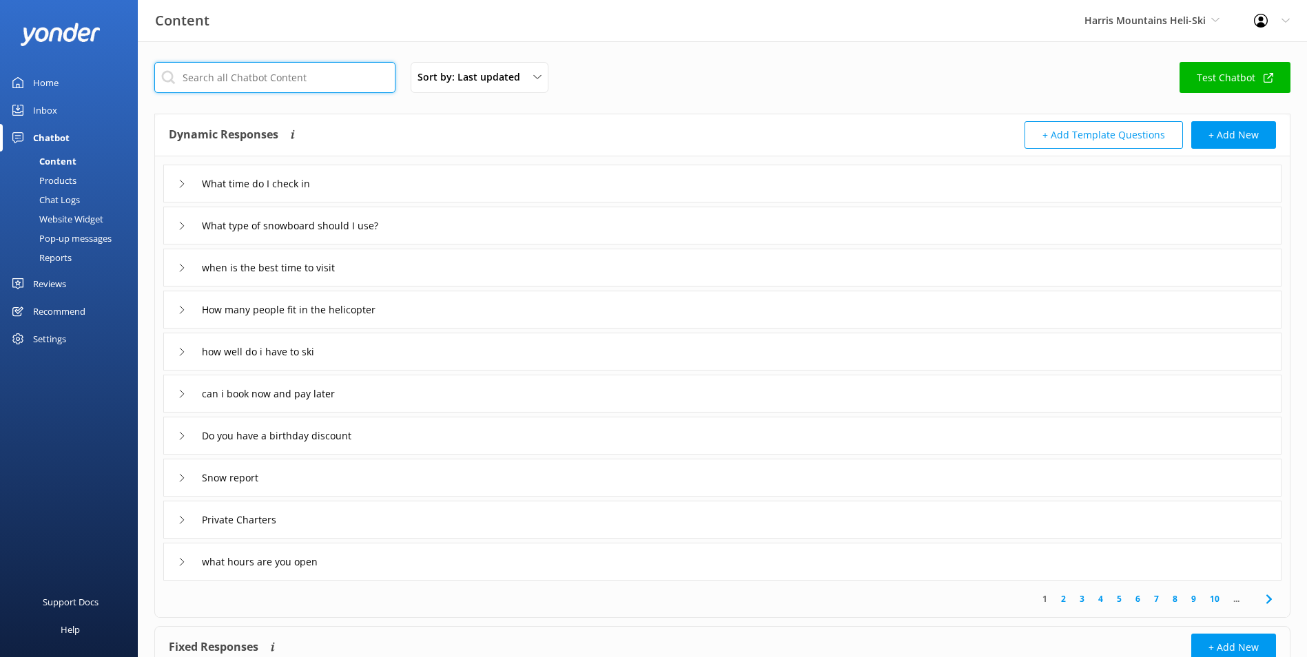
click at [275, 86] on input "text" at bounding box center [274, 77] width 241 height 31
type input "age"
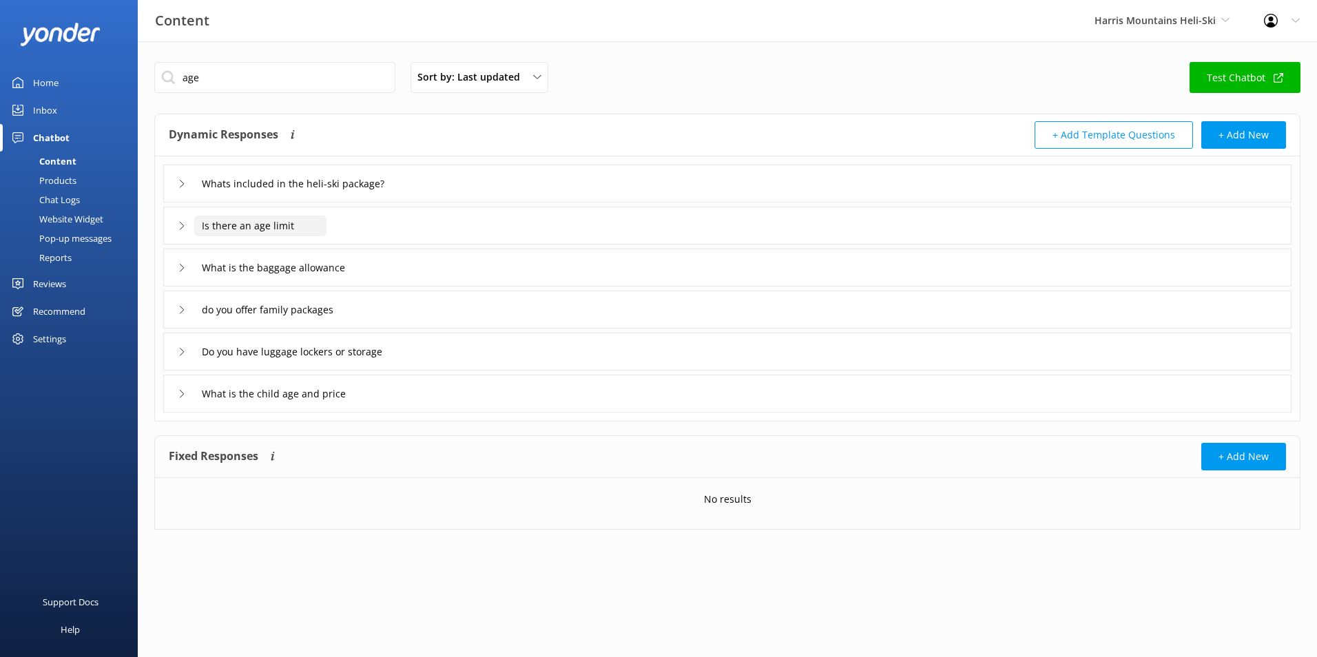
click at [284, 194] on input "Is there an age limit" at bounding box center [309, 184] width 231 height 21
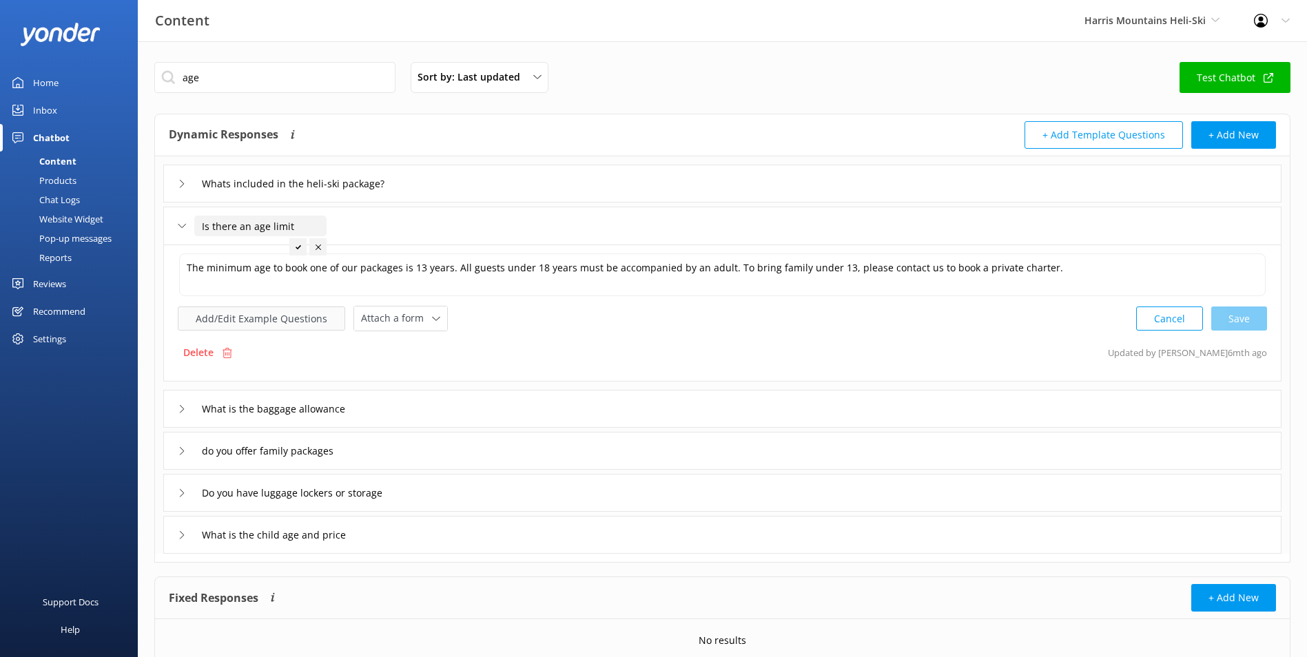
click at [310, 317] on button "Add/Edit Example Questions" at bounding box center [261, 319] width 167 height 24
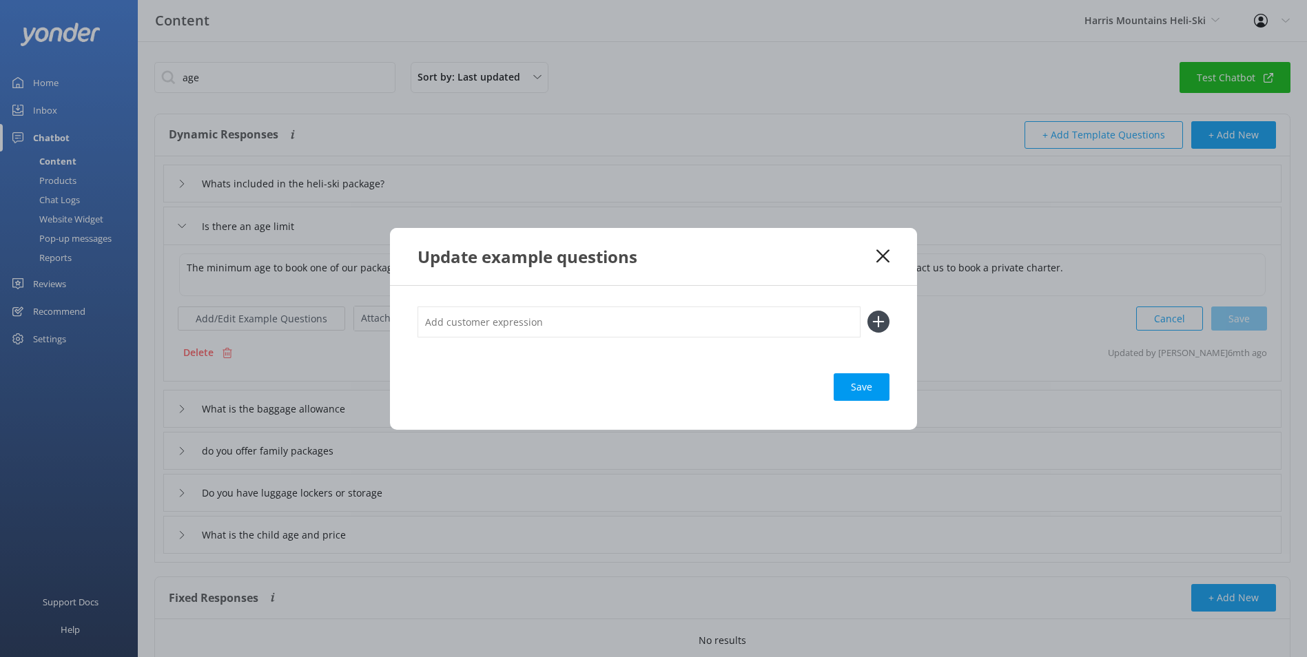
click at [480, 323] on input "text" at bounding box center [638, 322] width 443 height 31
type input "age min"
click at [854, 396] on div "Save" at bounding box center [862, 387] width 56 height 28
click at [864, 395] on div "Loading.." at bounding box center [861, 387] width 55 height 28
drag, startPoint x: 874, startPoint y: 387, endPoint x: 883, endPoint y: 400, distance: 15.3
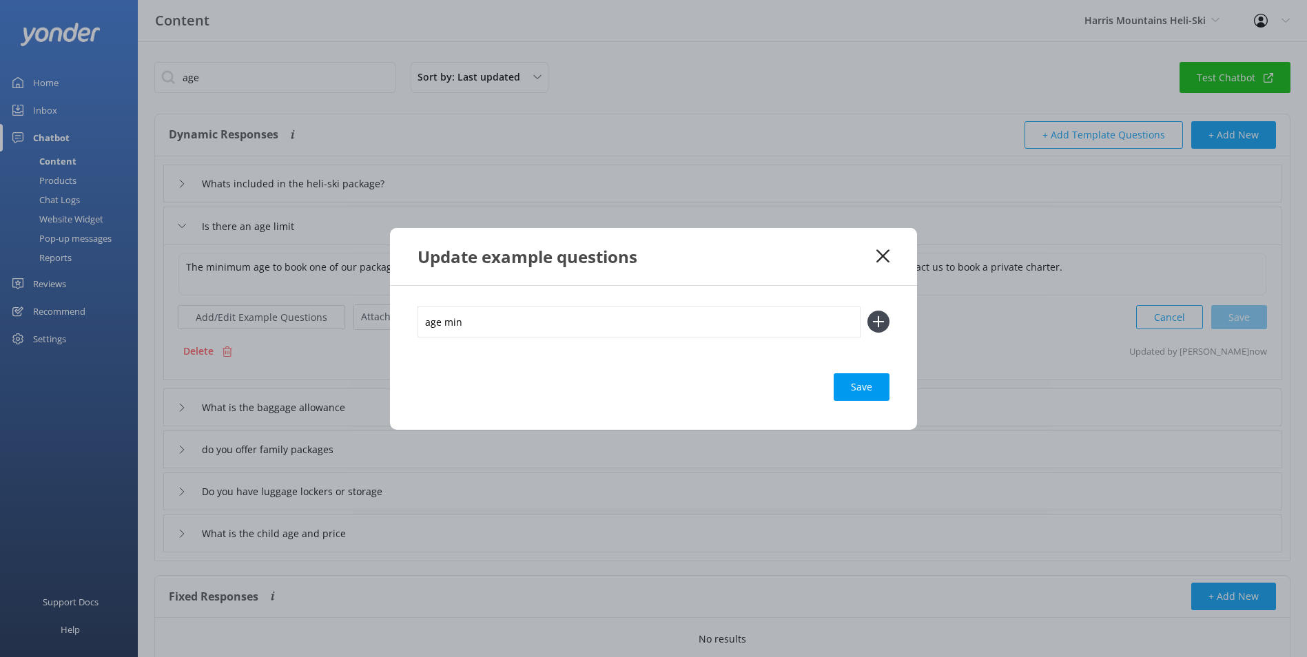
click at [877, 389] on div "Save" at bounding box center [862, 387] width 56 height 28
click at [872, 380] on div "Loading.." at bounding box center [861, 387] width 55 height 28
drag, startPoint x: 881, startPoint y: 253, endPoint x: 868, endPoint y: 261, distance: 15.5
click at [881, 254] on icon at bounding box center [882, 256] width 13 height 14
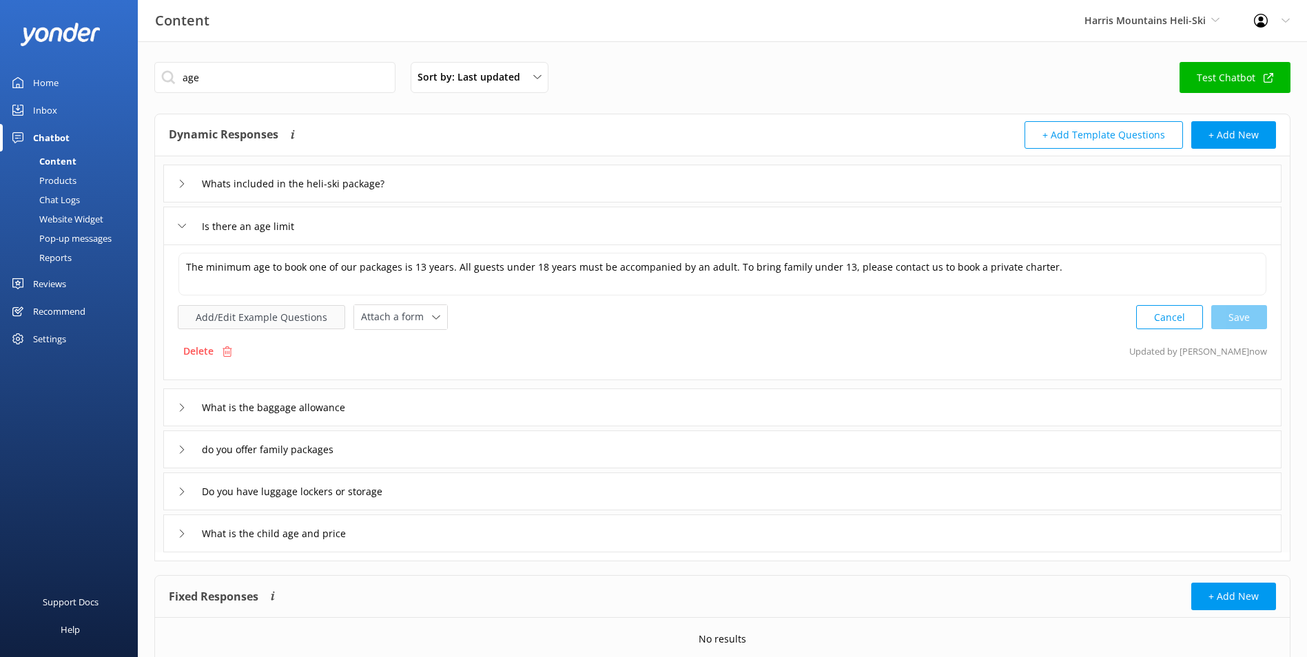
click at [254, 317] on button "Add/Edit Example Questions" at bounding box center [261, 317] width 167 height 24
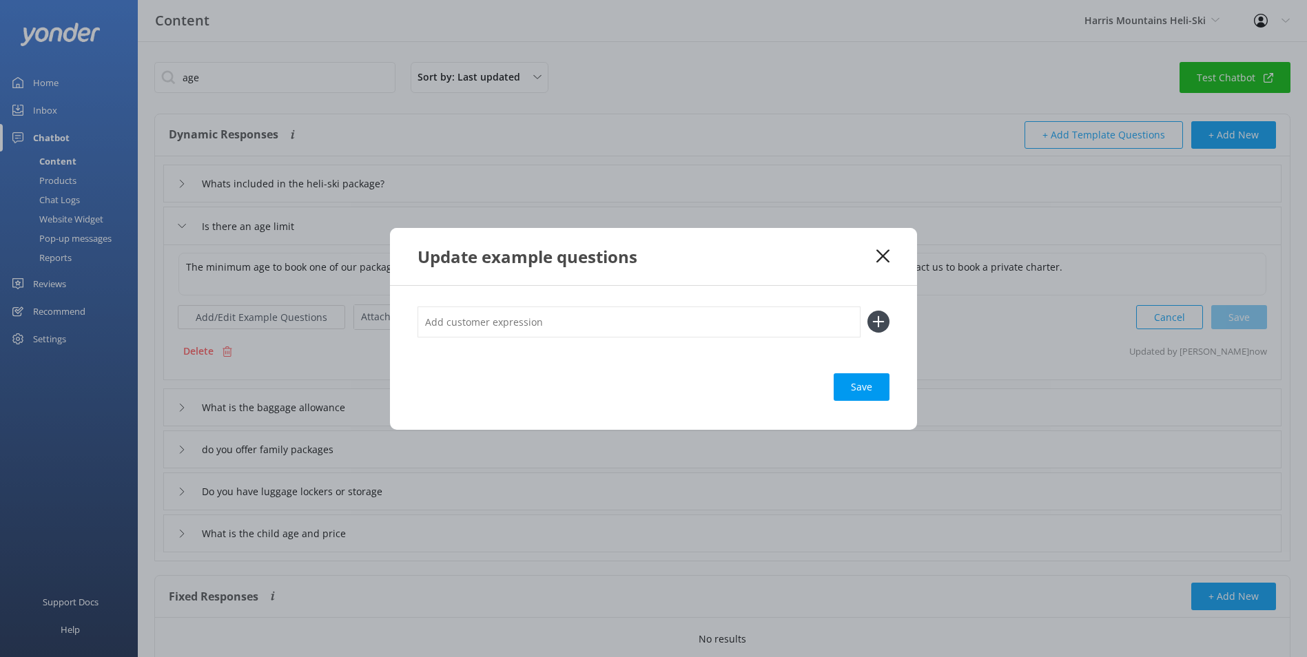
click at [455, 325] on input "text" at bounding box center [638, 322] width 443 height 31
type input "age min"
click at [865, 397] on div "Save" at bounding box center [862, 387] width 56 height 28
click at [867, 395] on div "Save" at bounding box center [862, 387] width 56 height 28
click at [867, 395] on div "Loading.." at bounding box center [861, 387] width 55 height 28
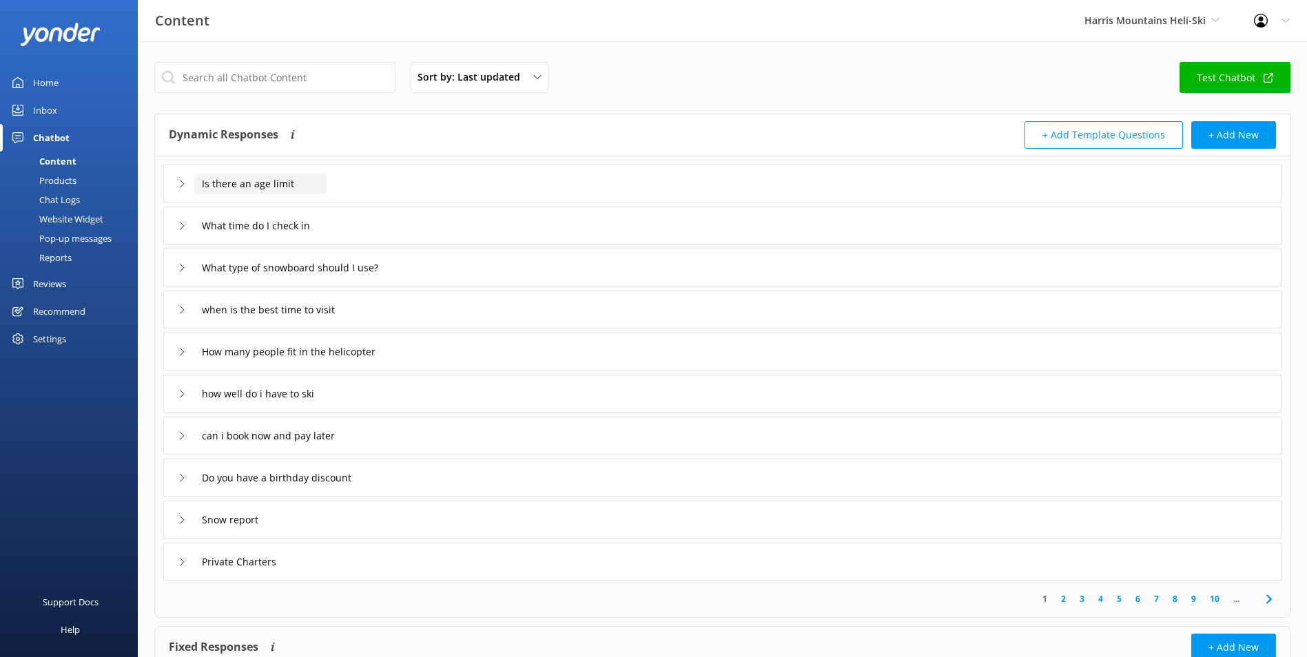
click at [238, 186] on input "Is there an age limit" at bounding box center [260, 184] width 132 height 21
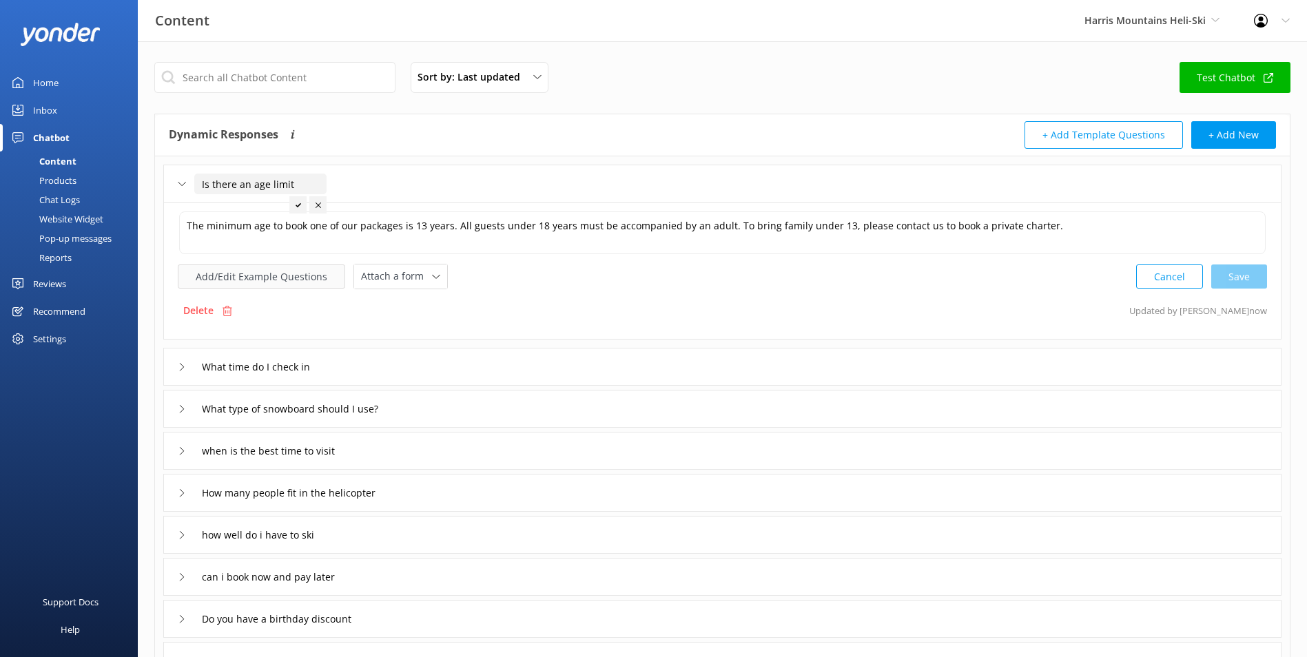
click at [276, 279] on button "Add/Edit Example Questions" at bounding box center [261, 277] width 167 height 24
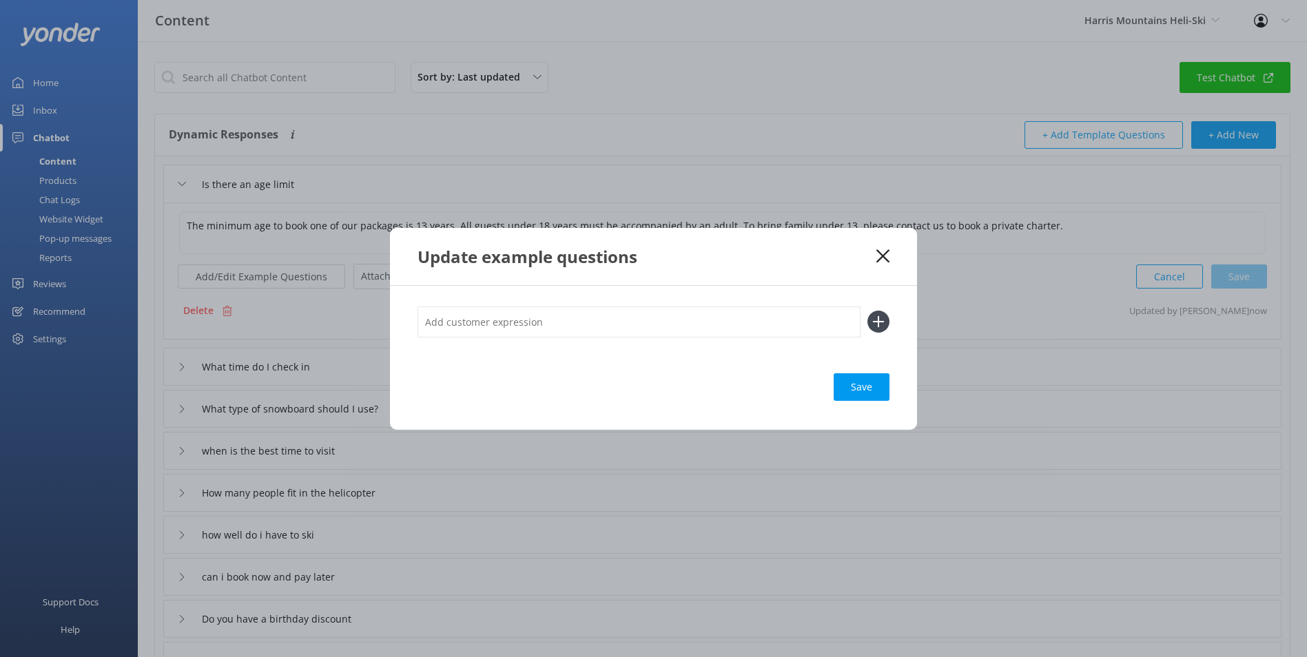
click at [506, 313] on input "text" at bounding box center [638, 322] width 443 height 31
type input "age lim"
click at [862, 393] on div "Loading.." at bounding box center [861, 387] width 55 height 28
click at [866, 391] on div "Save" at bounding box center [862, 387] width 56 height 28
click at [866, 391] on div "Loading.." at bounding box center [861, 387] width 55 height 28
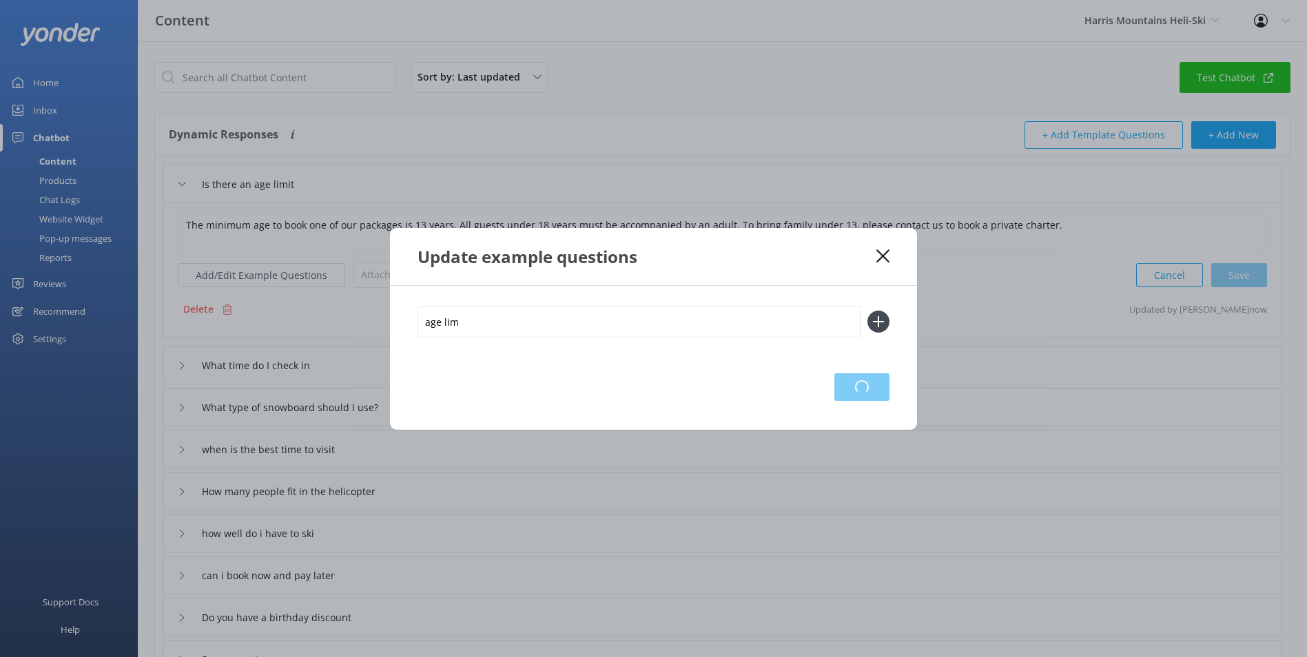
click at [867, 392] on div "Loading.." at bounding box center [861, 387] width 55 height 28
click at [867, 393] on div "Loading.." at bounding box center [861, 387] width 55 height 28
click at [867, 395] on div "Loading.." at bounding box center [861, 387] width 55 height 28
drag, startPoint x: 867, startPoint y: 395, endPoint x: 857, endPoint y: 389, distance: 11.7
click at [857, 389] on div "Save" at bounding box center [862, 387] width 56 height 28
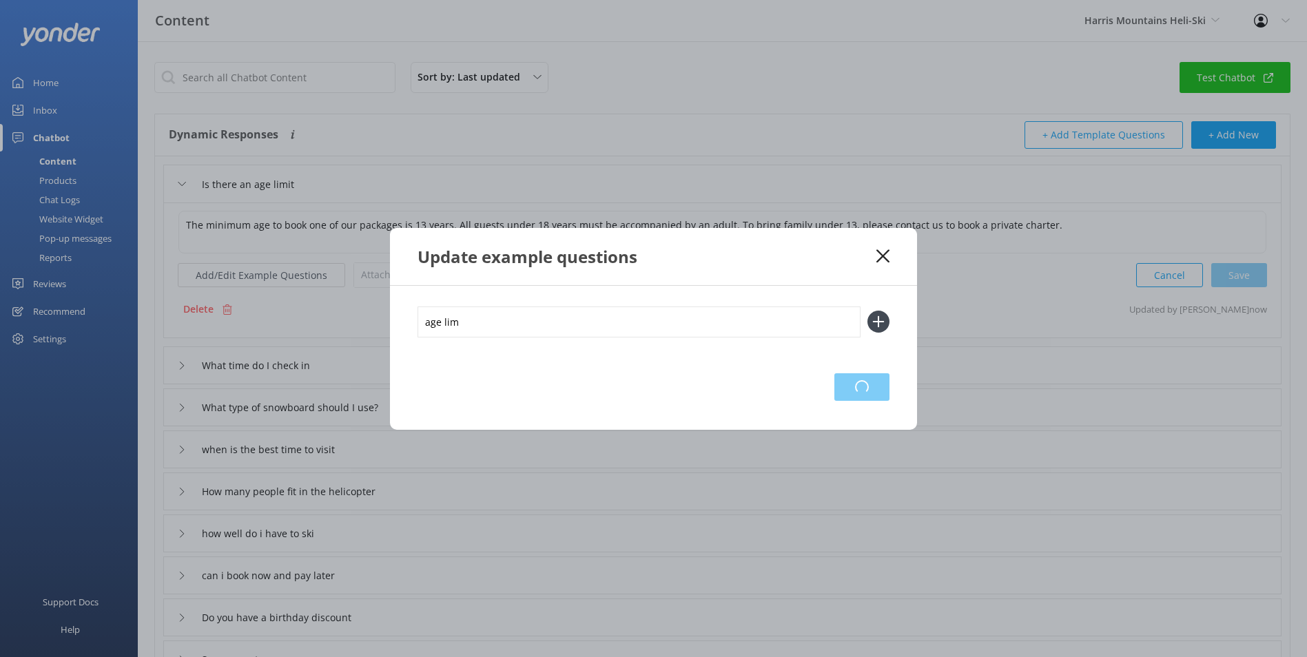
click at [857, 389] on div "Loading.." at bounding box center [861, 387] width 55 height 28
click at [857, 389] on div "Save" at bounding box center [862, 387] width 56 height 28
click at [877, 260] on icon at bounding box center [882, 256] width 13 height 14
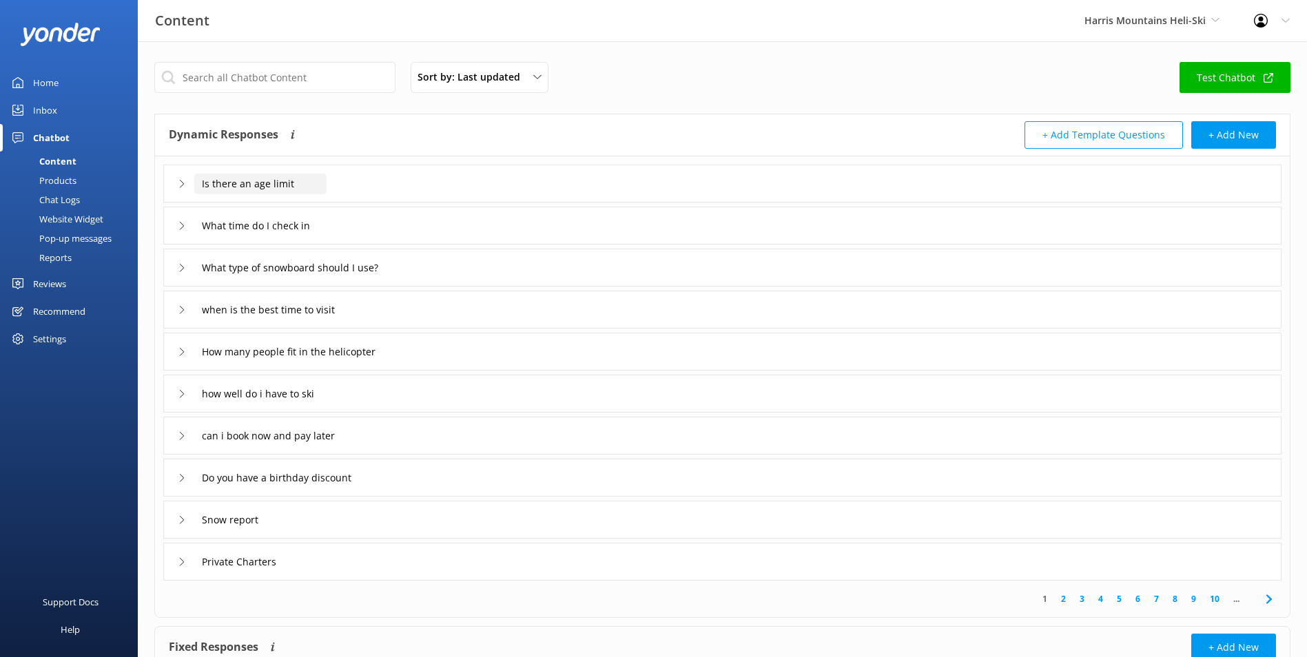
click at [268, 177] on input "Is there an age limit" at bounding box center [260, 184] width 132 height 21
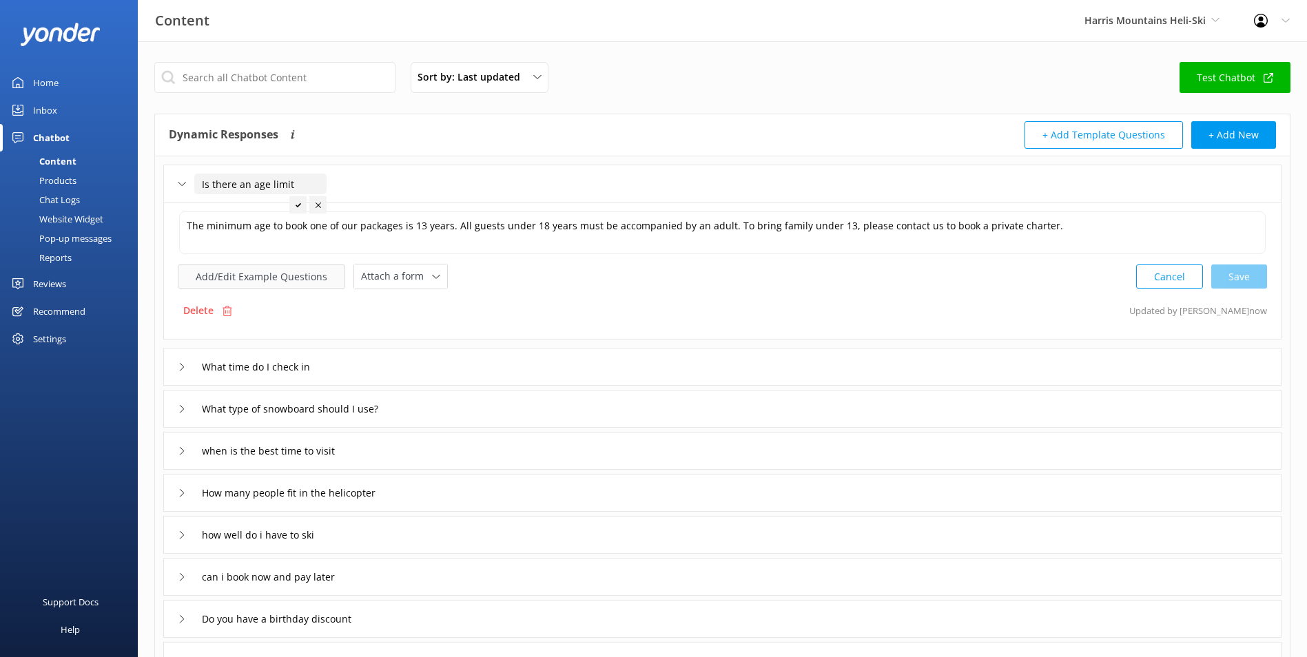
click at [308, 287] on button "Add/Edit Example Questions" at bounding box center [261, 277] width 167 height 24
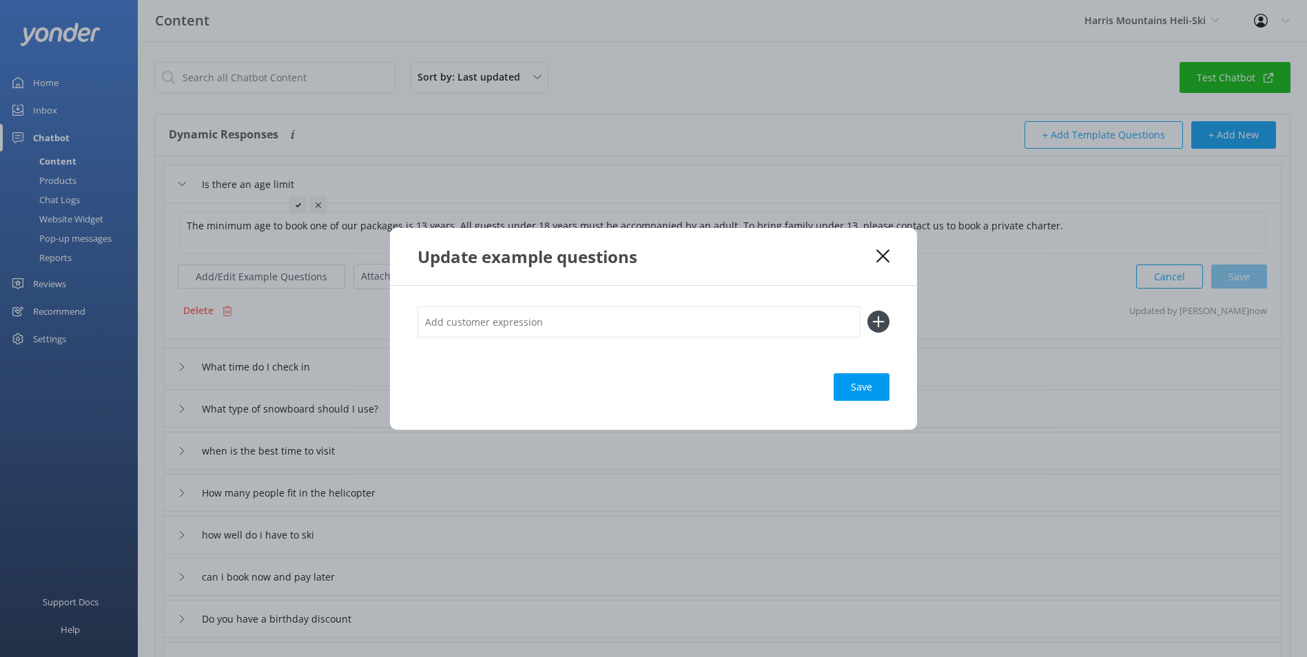
click at [514, 315] on input "text" at bounding box center [638, 322] width 443 height 31
type input "l"
click at [862, 389] on div "Save" at bounding box center [862, 387] width 56 height 28
click at [787, 330] on input "age" at bounding box center [638, 322] width 443 height 31
type input "age lim"
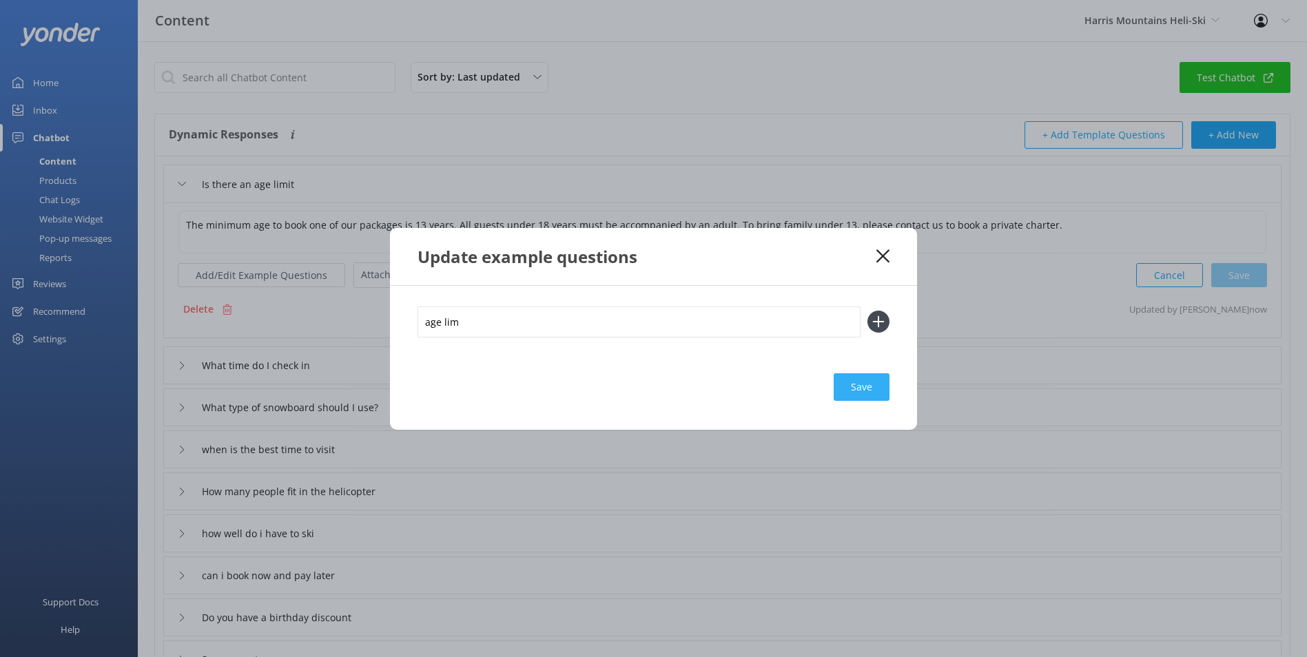
click at [834, 393] on div "Save" at bounding box center [653, 387] width 472 height 28
click at [867, 329] on icon at bounding box center [878, 322] width 22 height 22
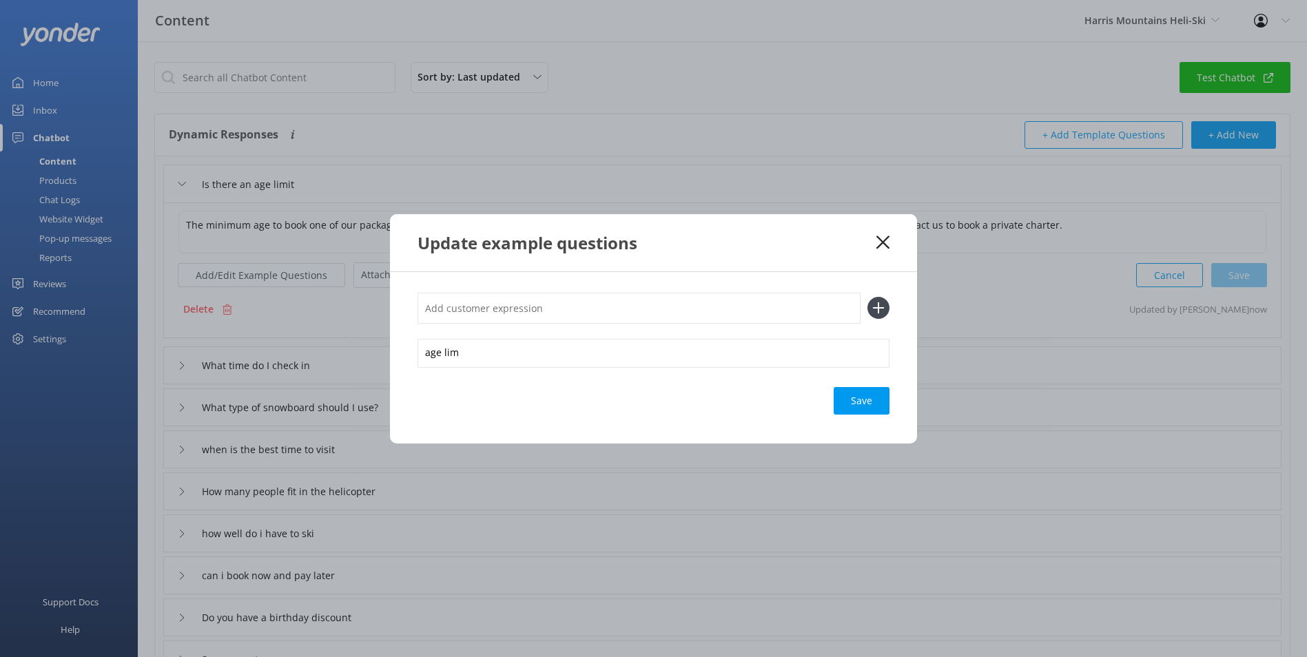
click at [878, 312] on use at bounding box center [879, 308] width 12 height 12
click at [865, 393] on div "Save" at bounding box center [862, 401] width 56 height 28
click at [880, 244] on use at bounding box center [882, 242] width 13 height 13
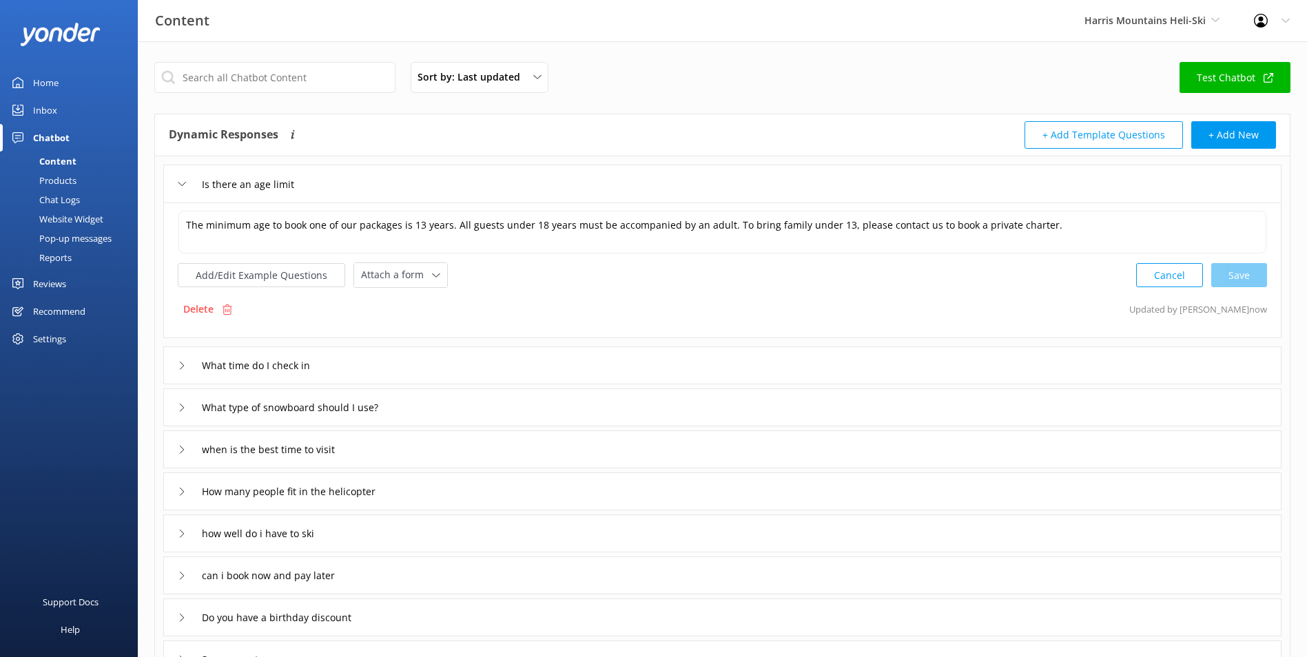
click at [63, 78] on link "Home" at bounding box center [69, 83] width 138 height 28
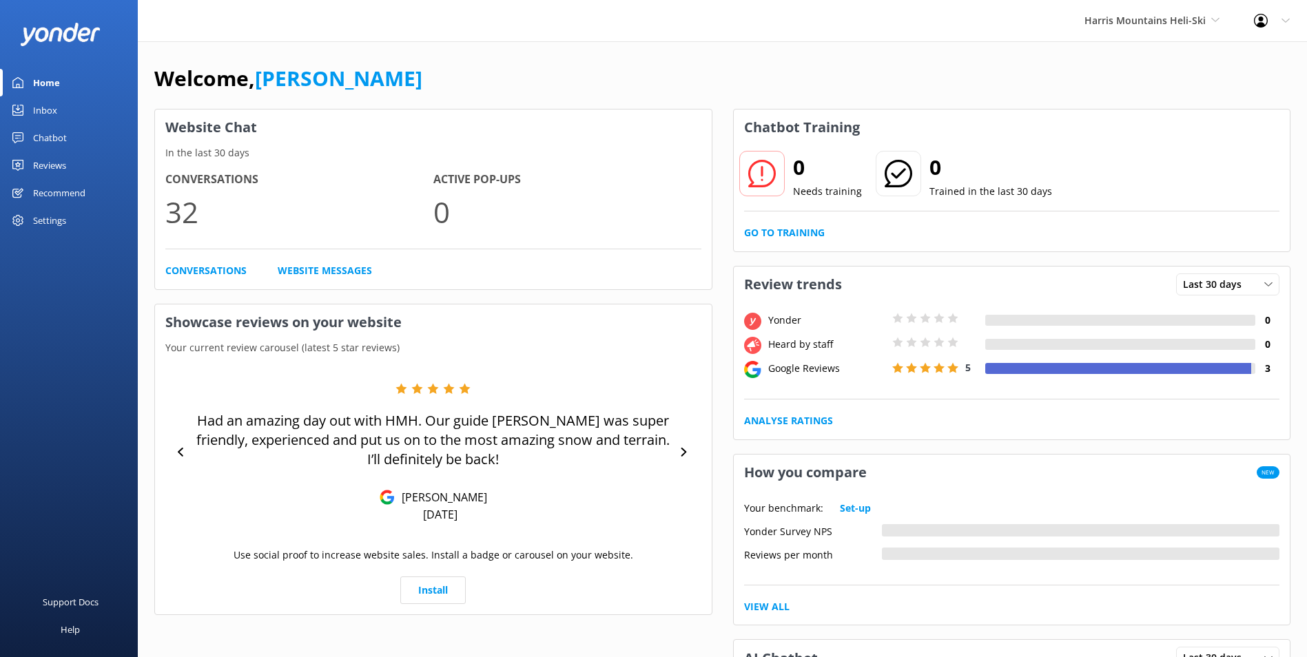
click at [1190, 5] on div "Harris Mountains Heli-Ski Milford Sound Scenic Flights Glacier Helicopters The …" at bounding box center [1151, 20] width 169 height 41
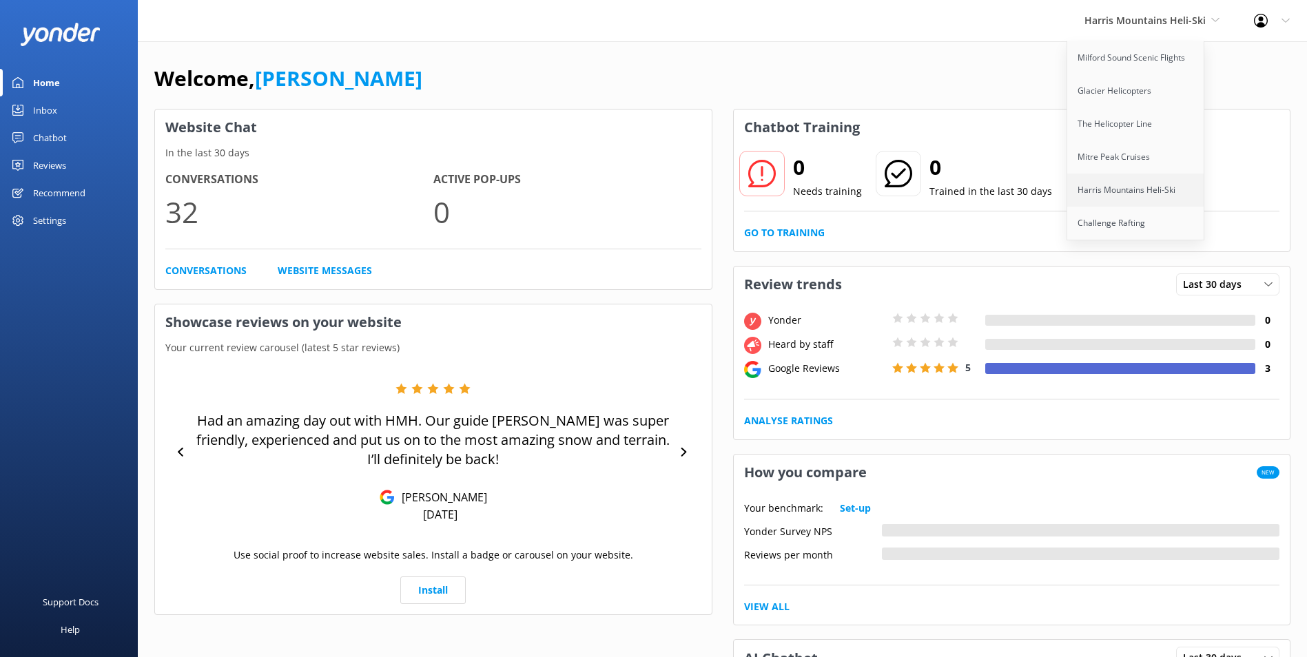
click at [1142, 206] on link "Harris Mountains Heli-Ski" at bounding box center [1136, 190] width 138 height 33
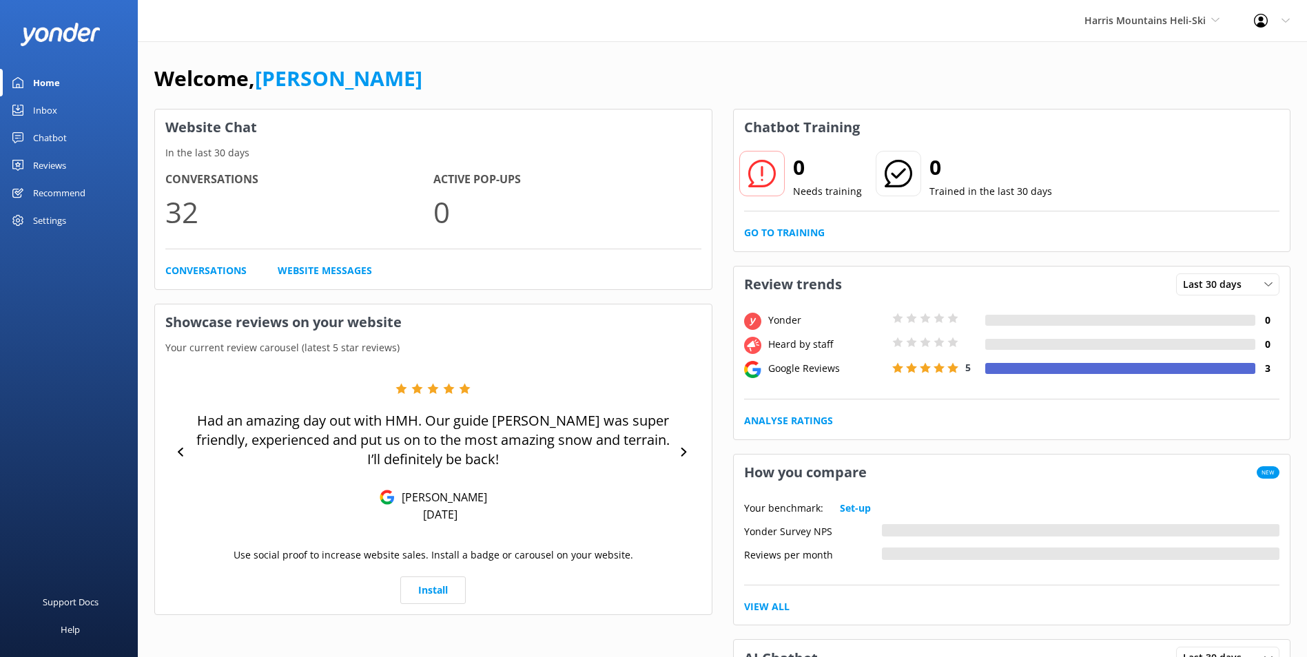
drag, startPoint x: 62, startPoint y: 94, endPoint x: 56, endPoint y: 102, distance: 9.4
click at [62, 95] on link "Home" at bounding box center [69, 83] width 138 height 28
click at [56, 102] on div "Inbox" at bounding box center [45, 110] width 24 height 28
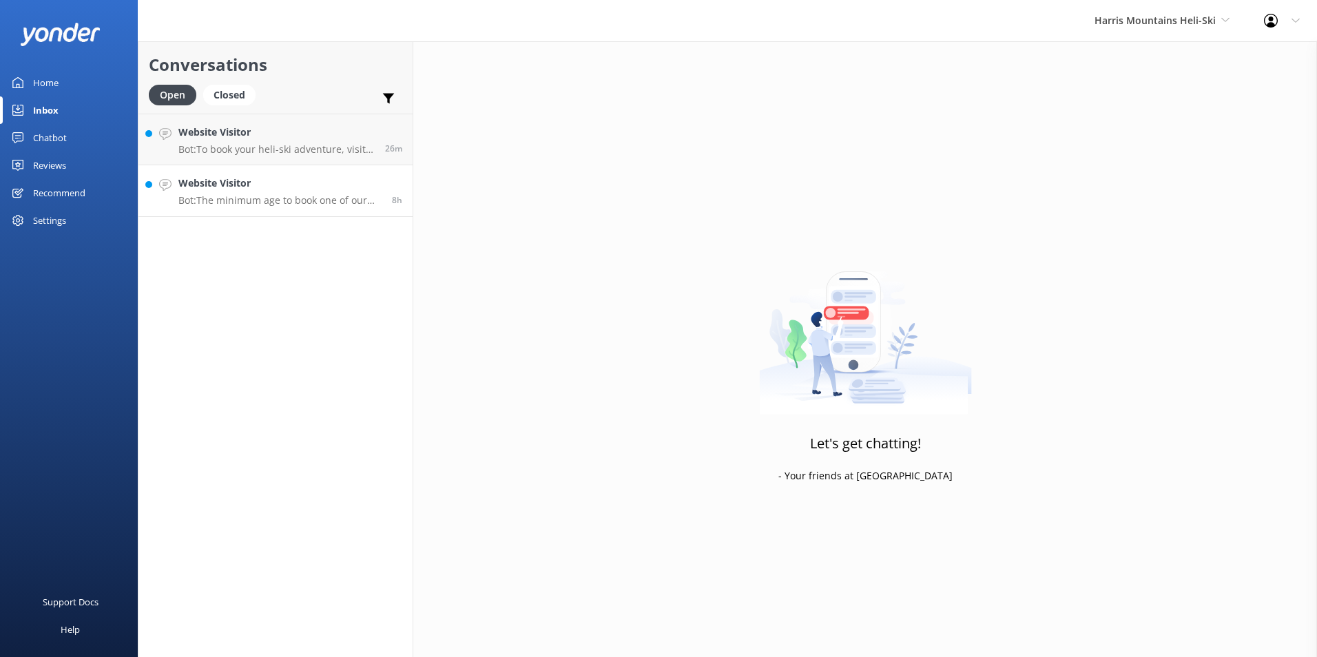
click at [339, 211] on link "Website Visitor Bot: The minimum age to book one of our packages is 13 years. A…" at bounding box center [275, 191] width 274 height 52
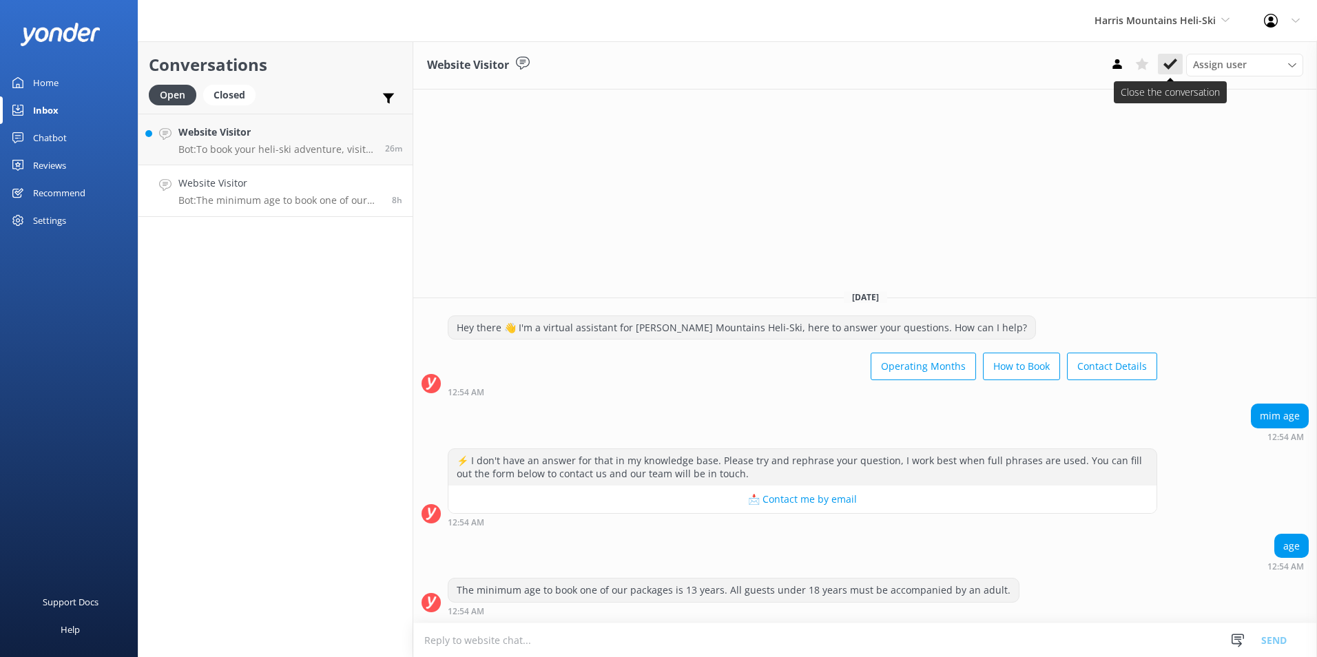
click at [1178, 56] on button at bounding box center [1170, 64] width 25 height 21
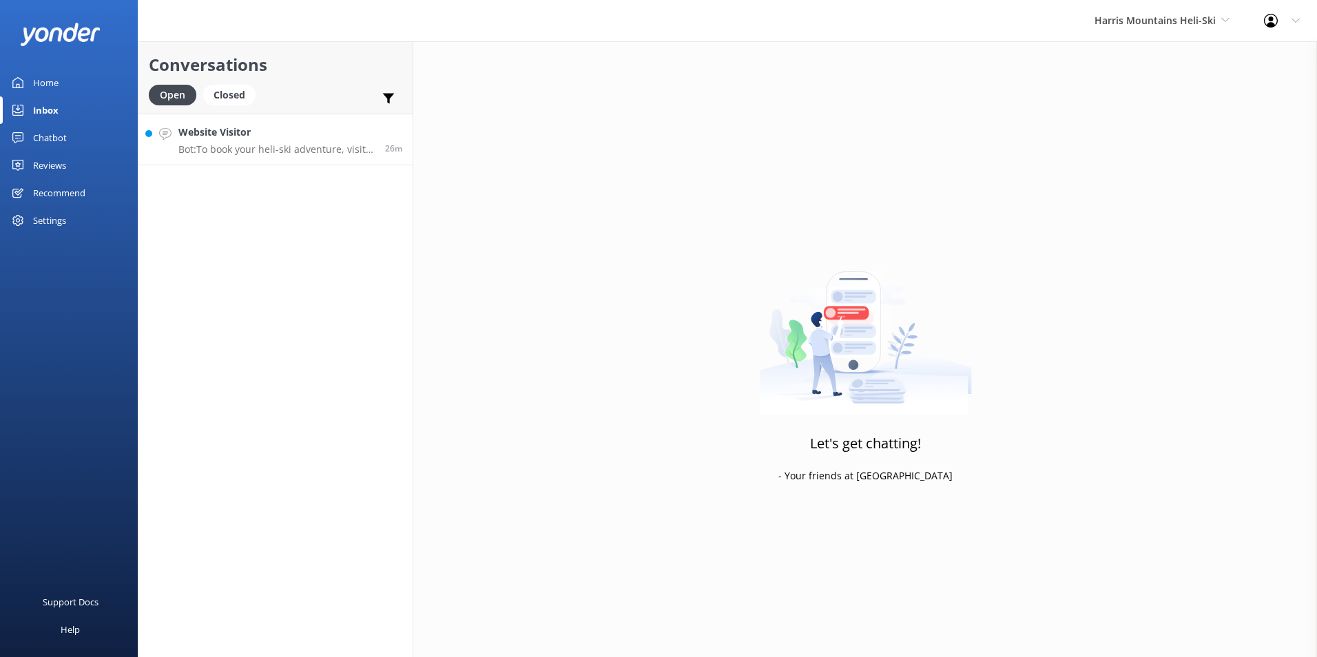
click at [226, 141] on div "Website Visitor Bot: To book your heli-ski adventure, visit our website at http…" at bounding box center [276, 140] width 196 height 30
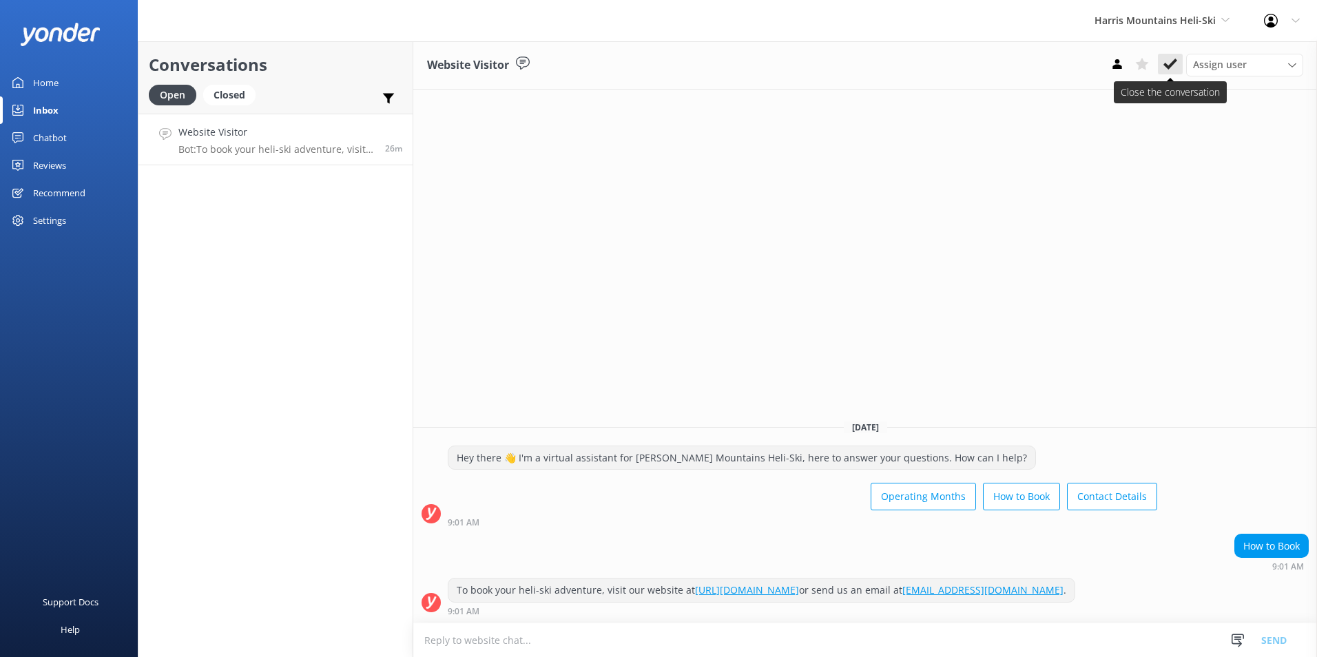
click at [1178, 65] on button at bounding box center [1170, 64] width 25 height 21
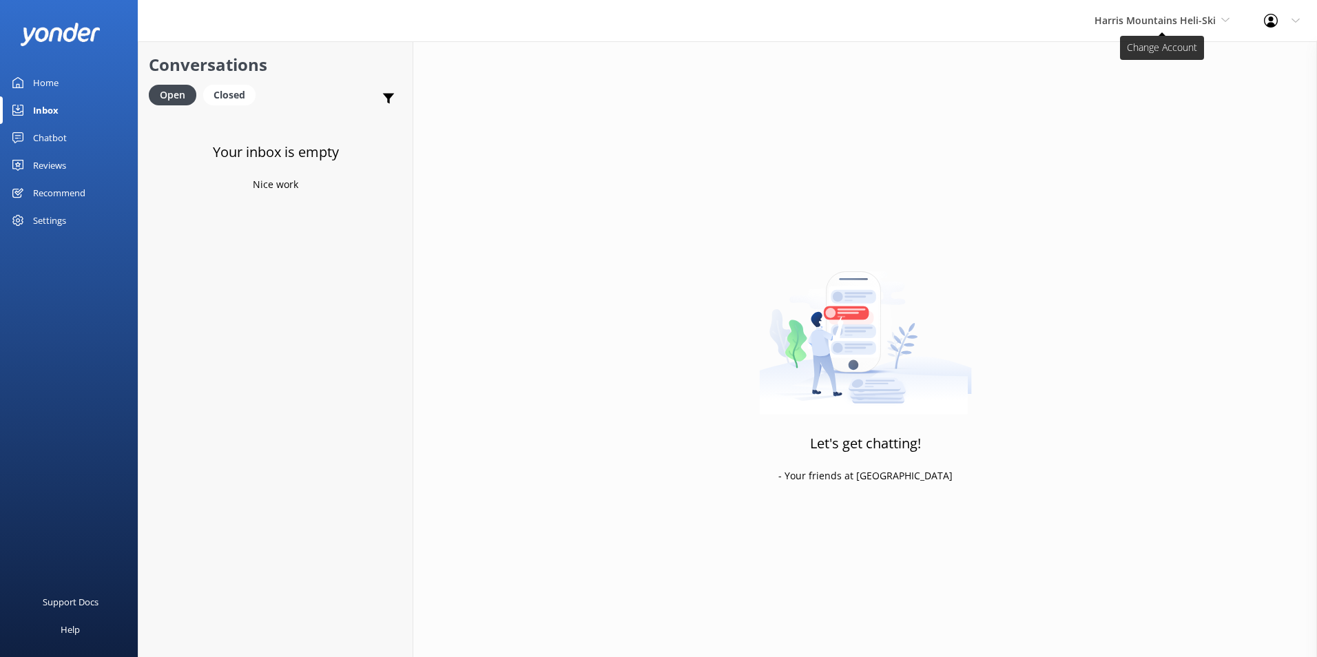
click at [1205, 17] on span "Harris Mountains Heli-Ski" at bounding box center [1155, 20] width 121 height 13
click at [60, 86] on link "Home" at bounding box center [69, 83] width 138 height 28
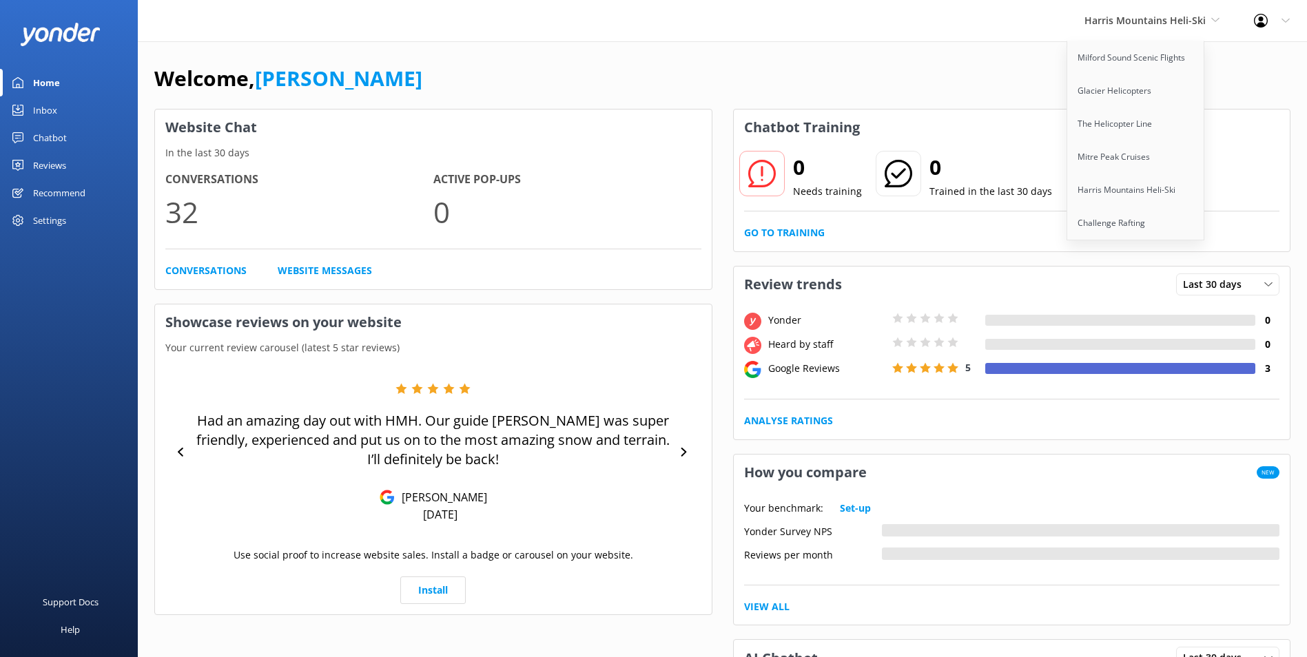
click at [81, 143] on link "Chatbot" at bounding box center [69, 138] width 138 height 28
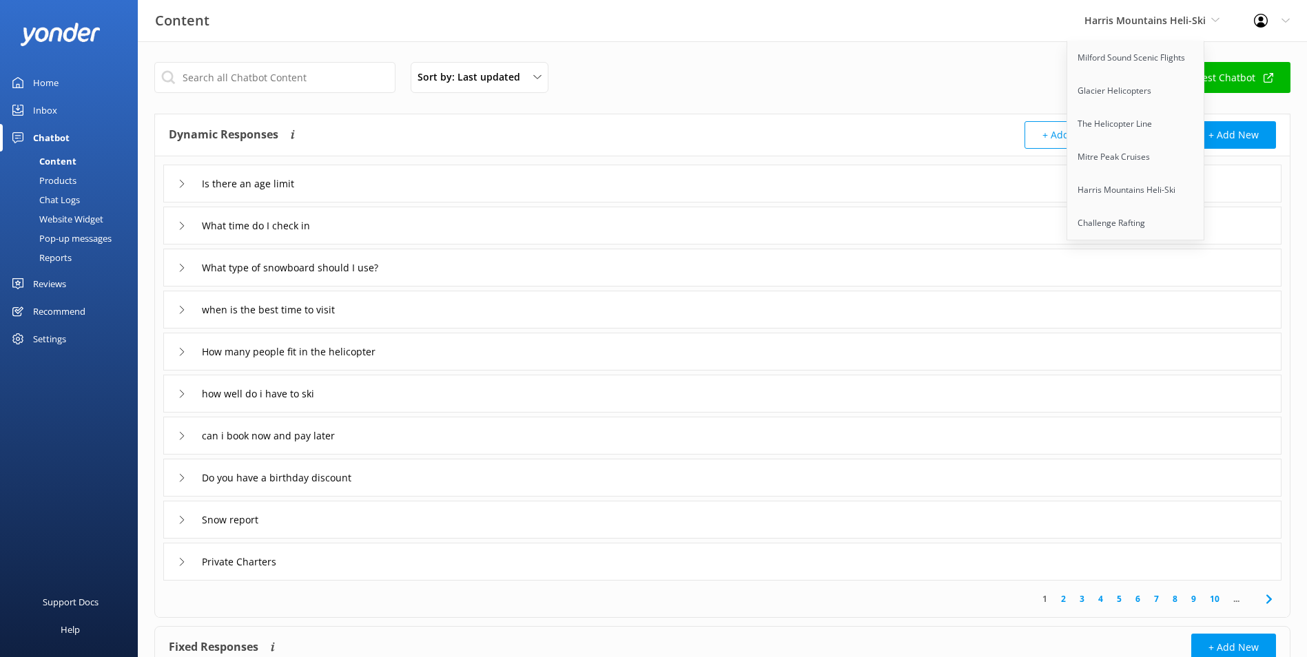
click at [54, 107] on div "Inbox" at bounding box center [45, 110] width 24 height 28
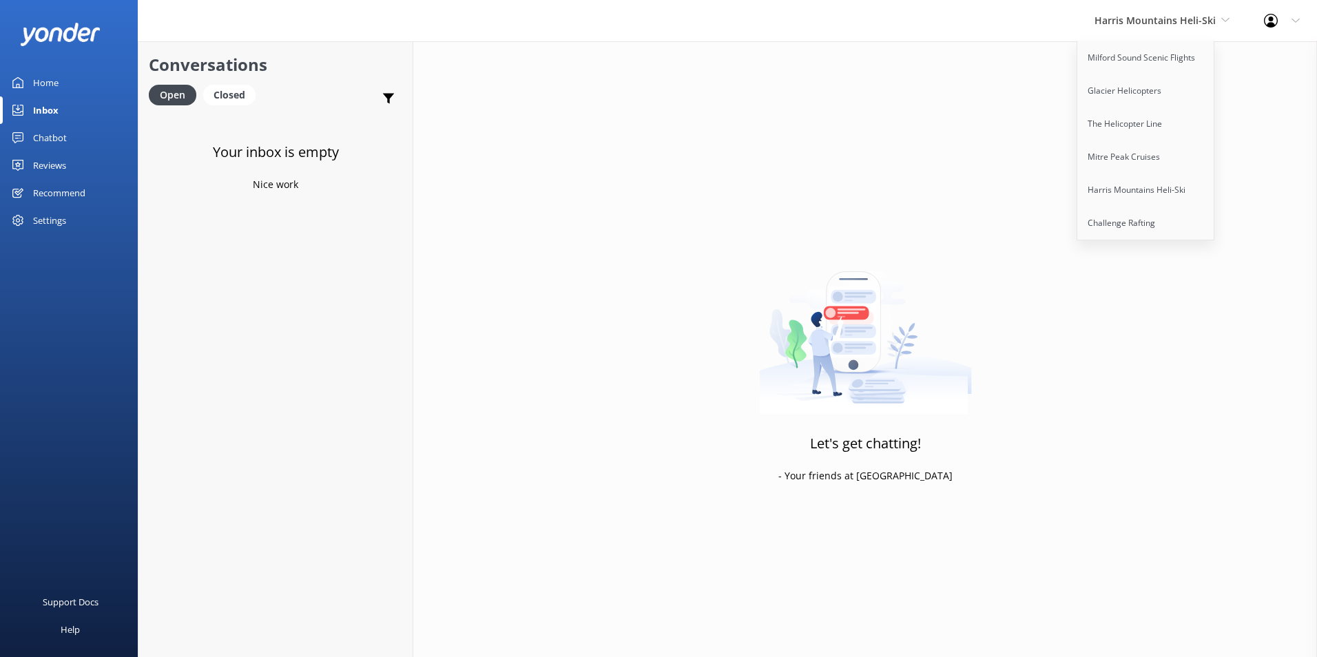
click at [65, 81] on link "Home" at bounding box center [69, 83] width 138 height 28
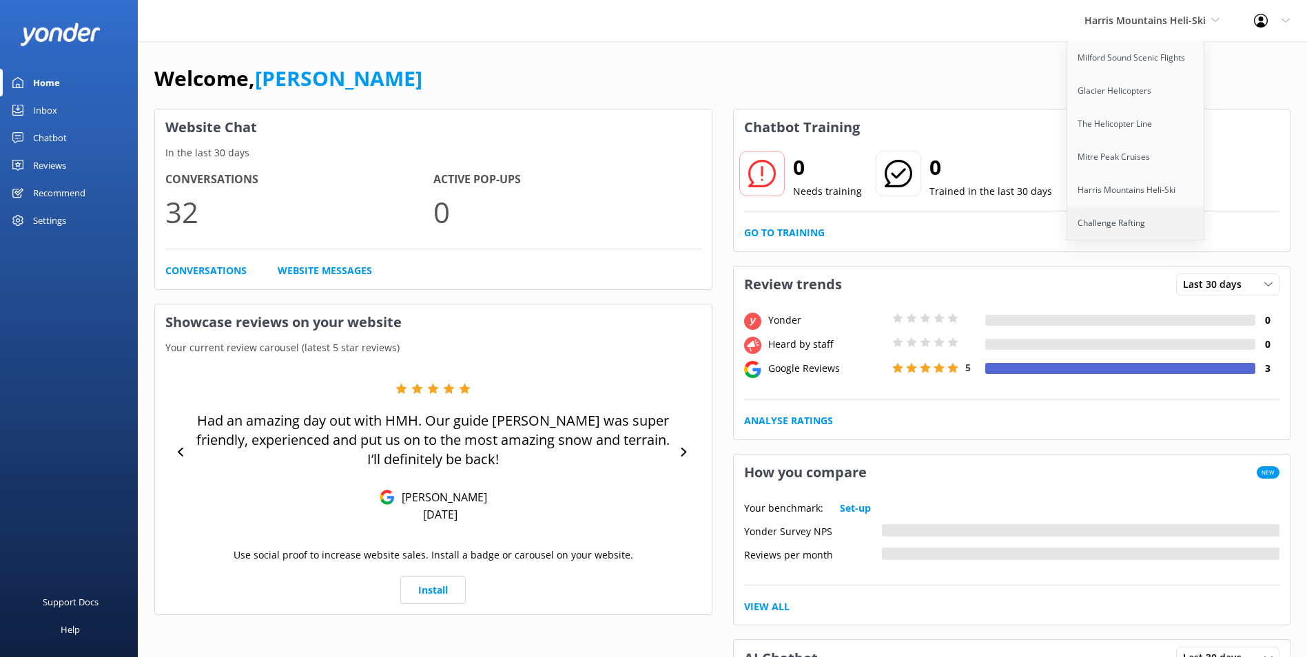
click at [1133, 219] on link "Challenge Rafting" at bounding box center [1136, 223] width 138 height 33
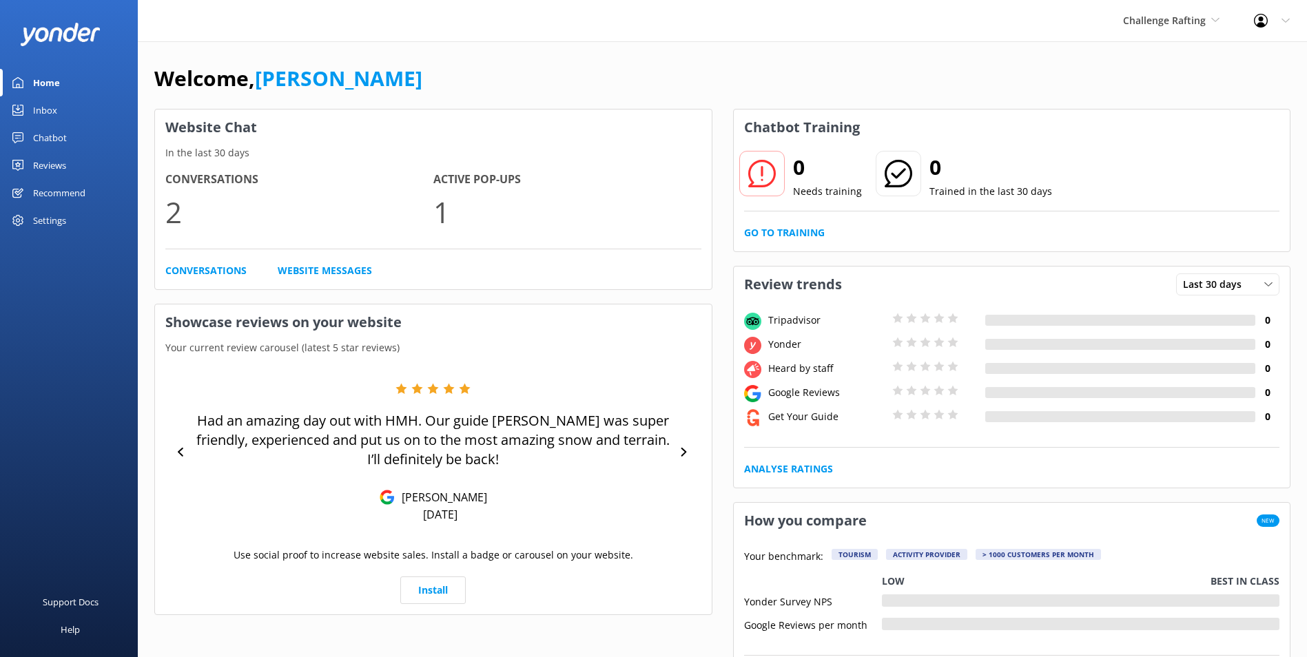
click at [52, 128] on div "Chatbot" at bounding box center [50, 138] width 34 height 28
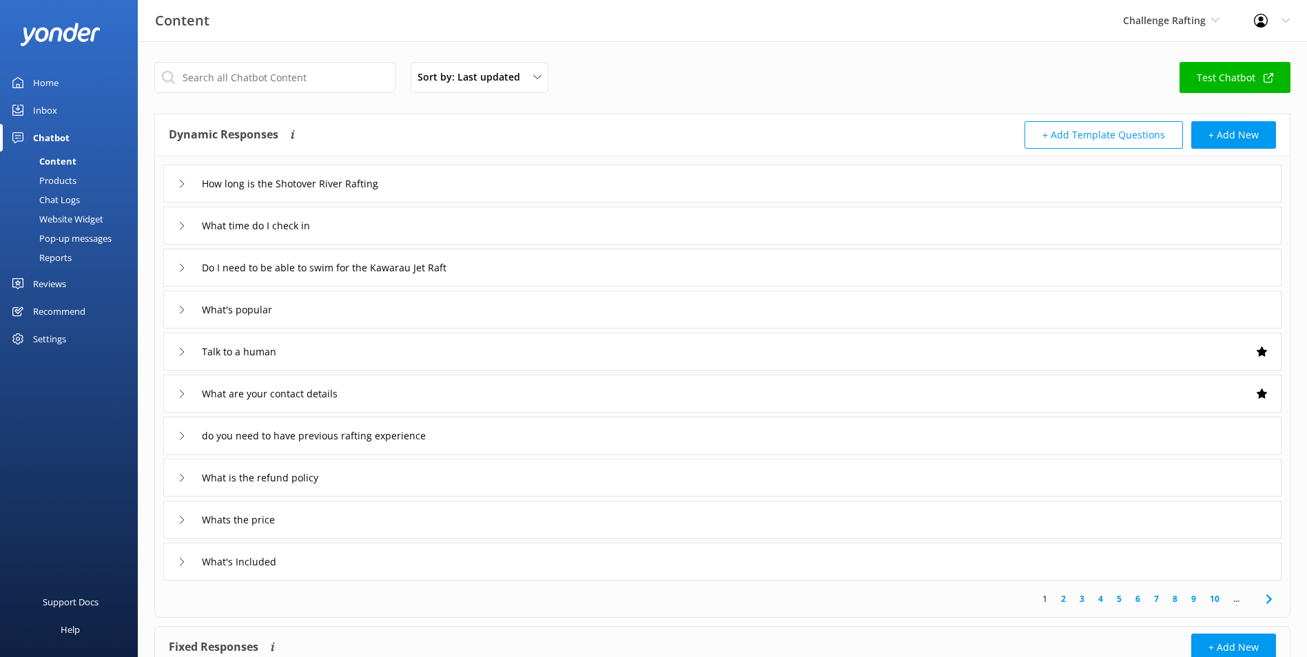
click at [45, 114] on div "Inbox" at bounding box center [45, 110] width 24 height 28
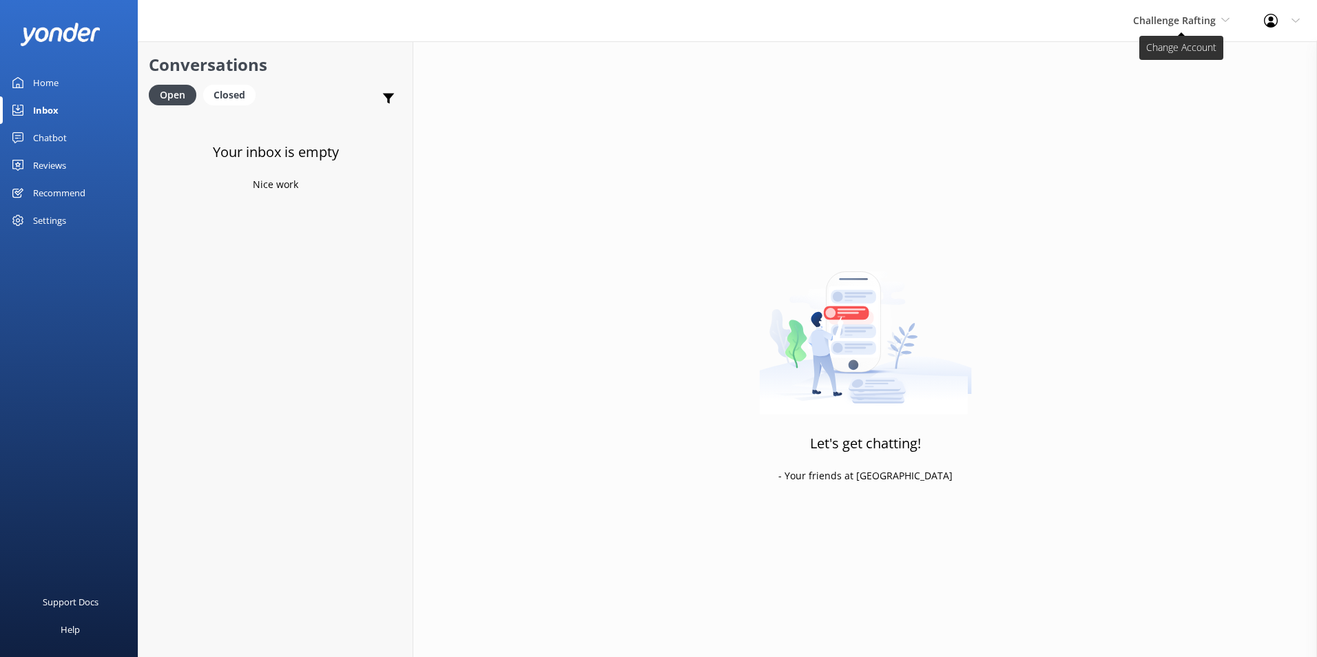
click at [1184, 24] on span "Challenge Rafting" at bounding box center [1174, 20] width 83 height 13
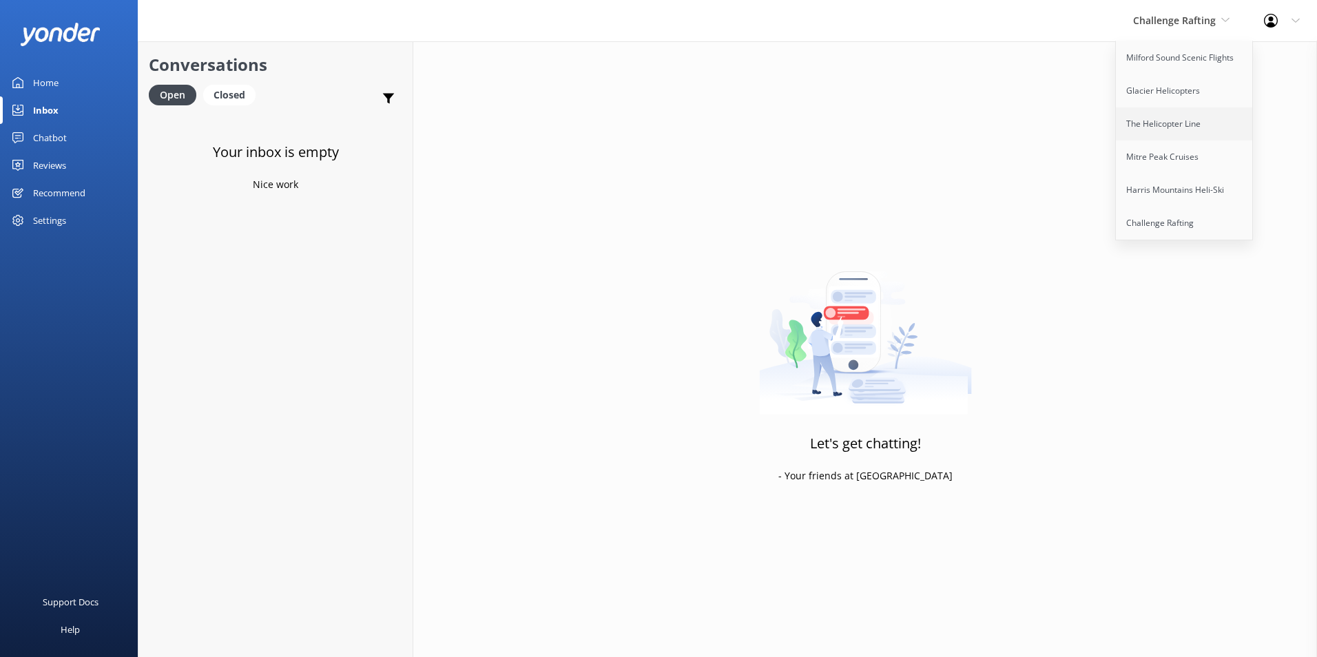
click at [1181, 126] on link "The Helicopter Line" at bounding box center [1185, 123] width 138 height 33
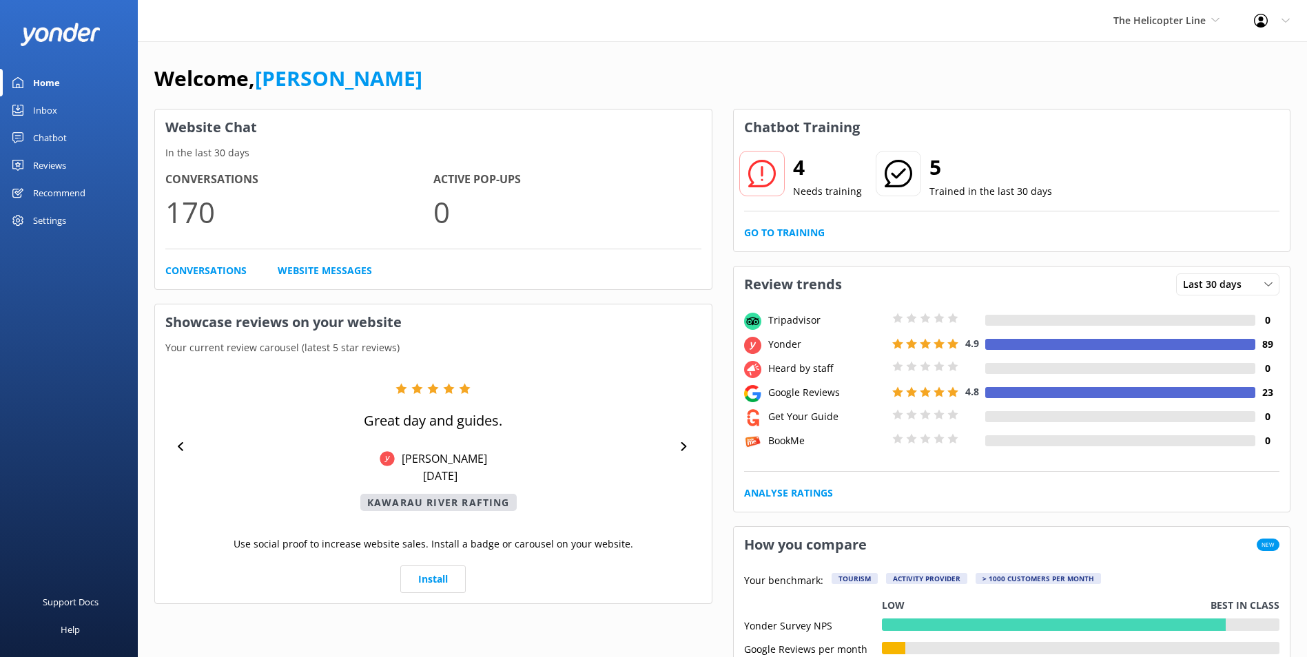
click at [772, 244] on div "4 Needs training 5 Trained in the last 30 days Go to Training" at bounding box center [1012, 198] width 557 height 106
click at [776, 238] on link "Go to Training" at bounding box center [784, 232] width 81 height 15
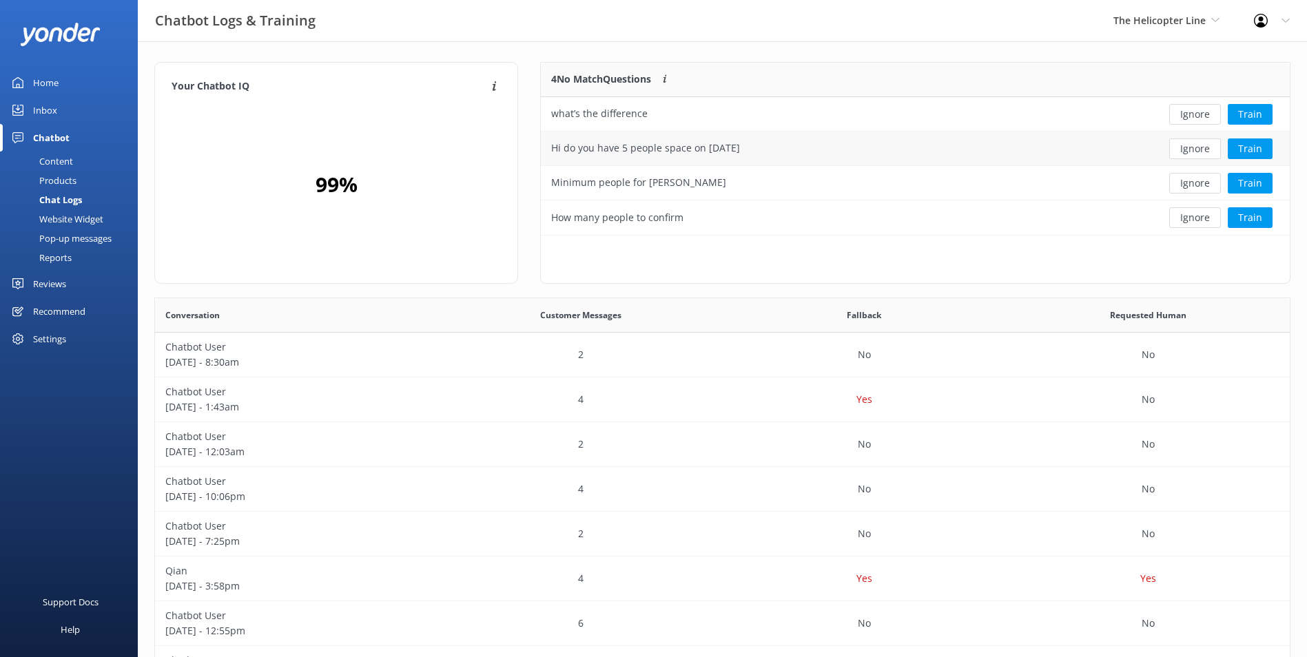
scroll to position [163, 738]
click at [1205, 114] on button "Ignore" at bounding box center [1195, 114] width 52 height 21
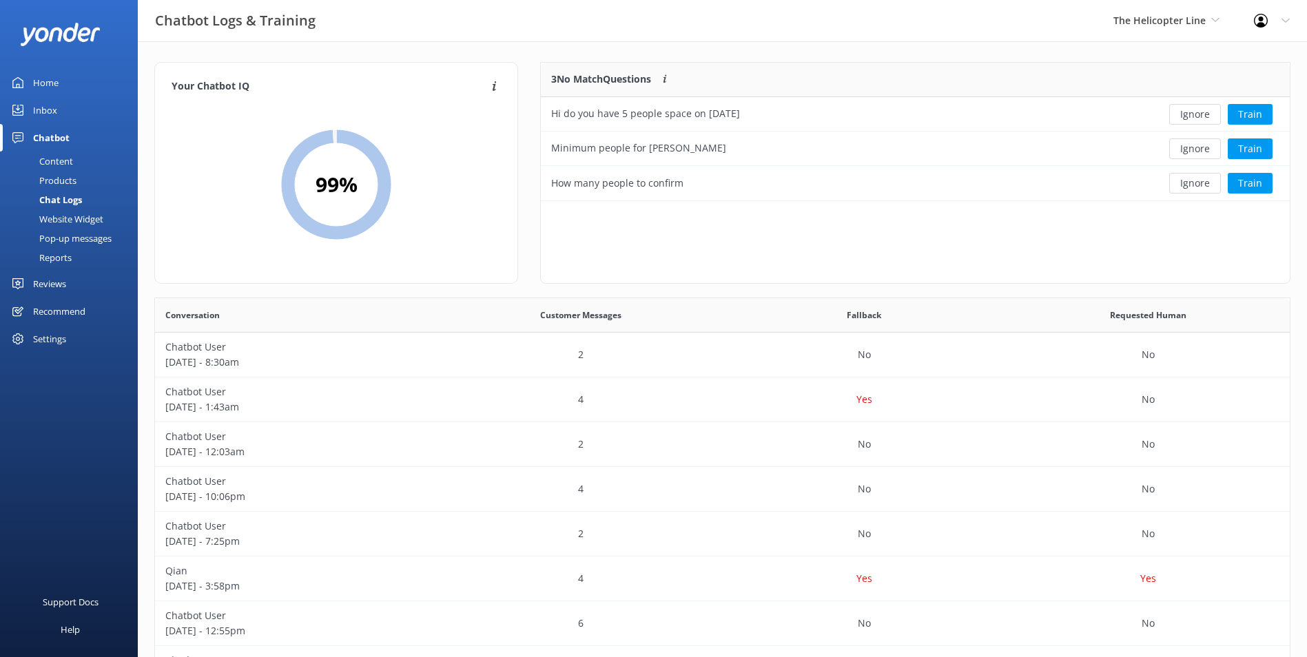
scroll to position [128, 738]
click at [1205, 113] on button "Ignore" at bounding box center [1195, 114] width 52 height 21
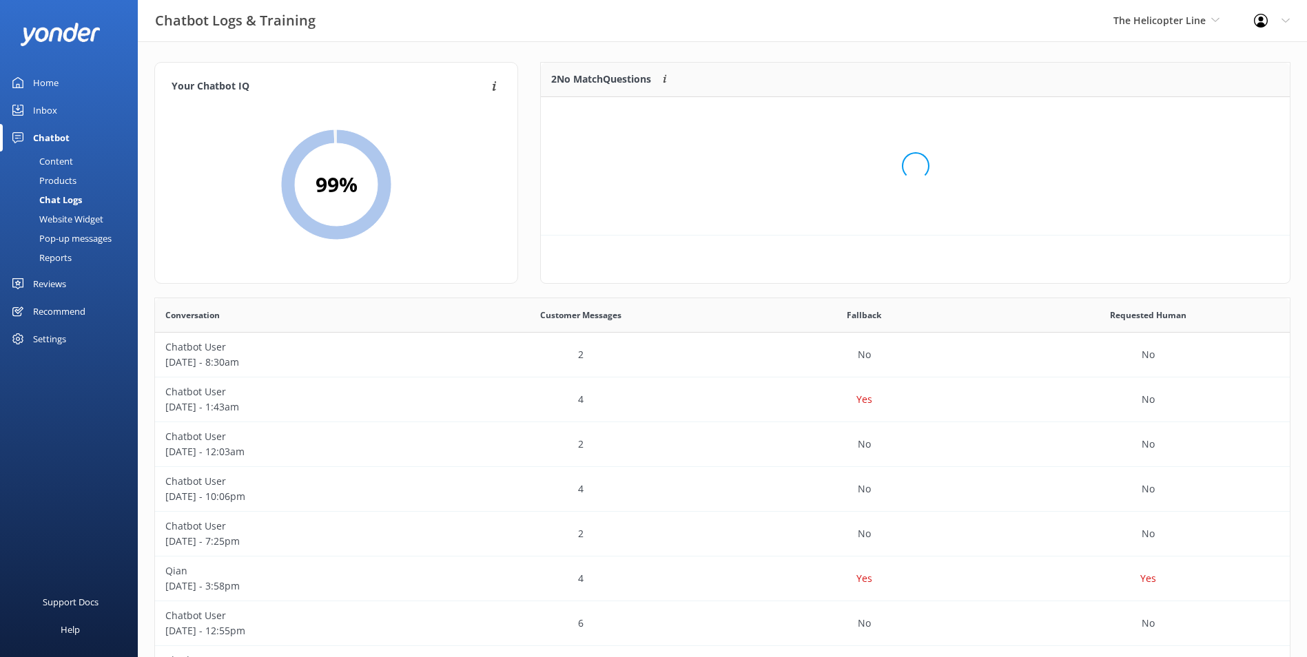
scroll to position [94, 738]
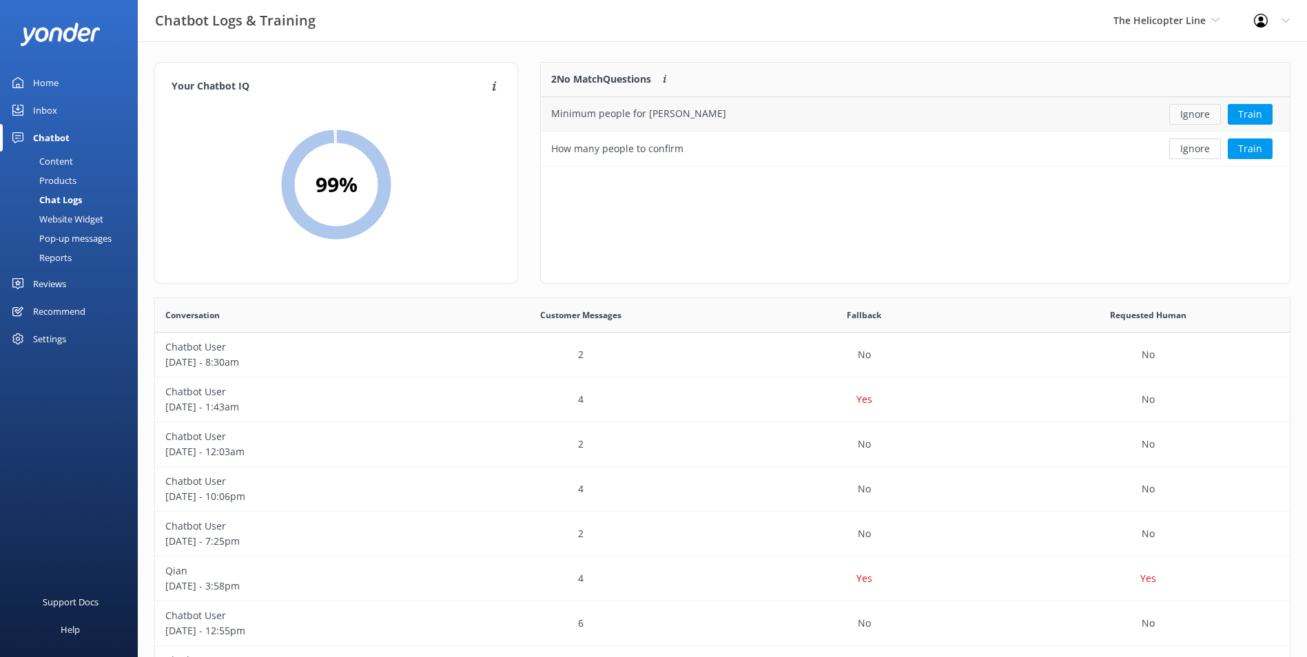
click at [1205, 112] on button "Ignore" at bounding box center [1195, 114] width 52 height 21
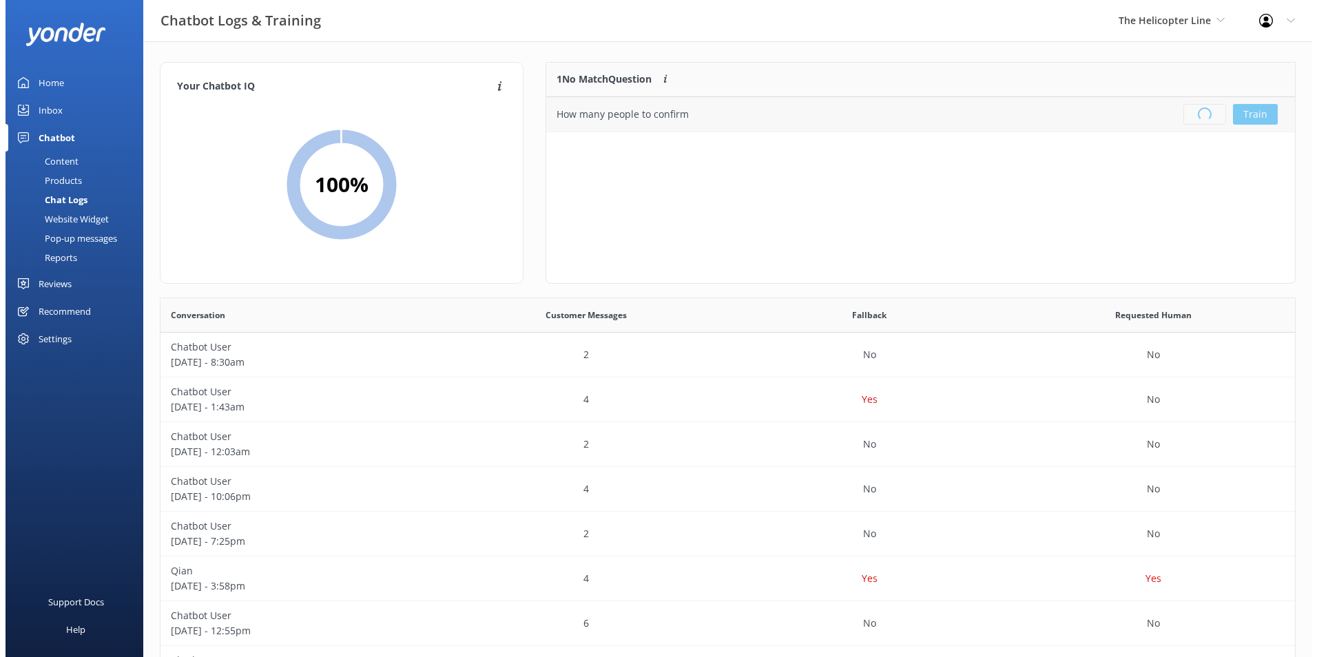
scroll to position [162, 738]
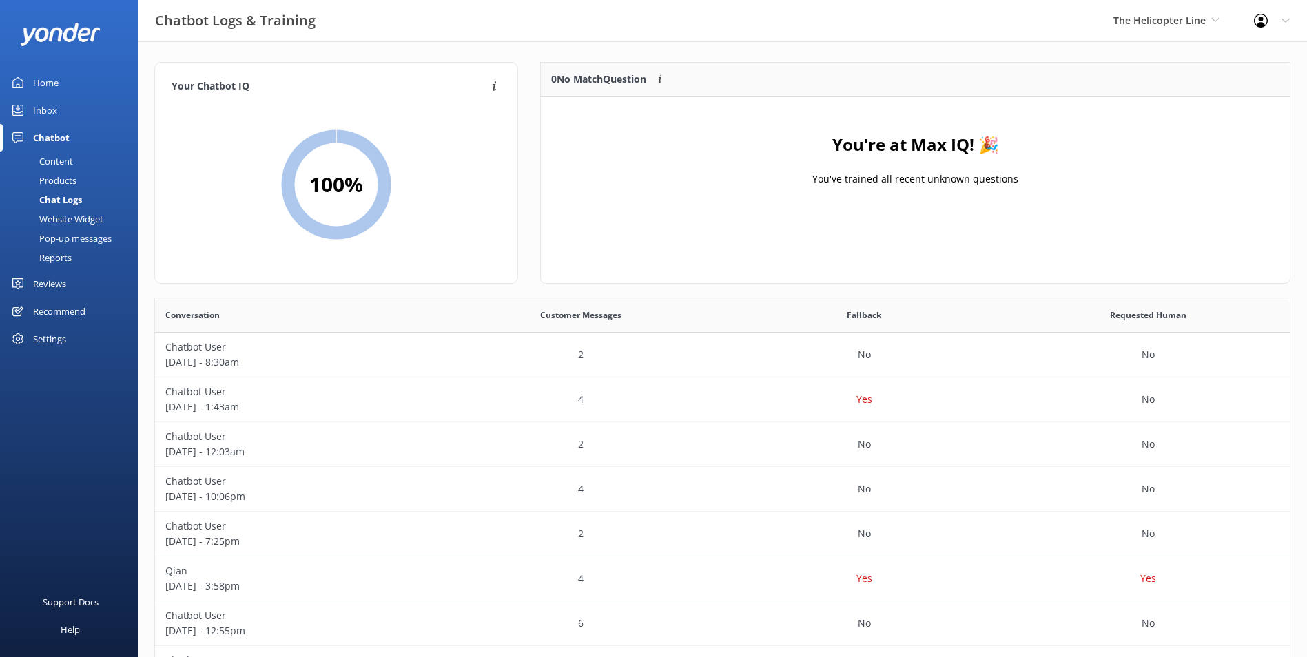
click at [71, 107] on link "Inbox" at bounding box center [69, 110] width 138 height 28
